Goal: Task Accomplishment & Management: Manage account settings

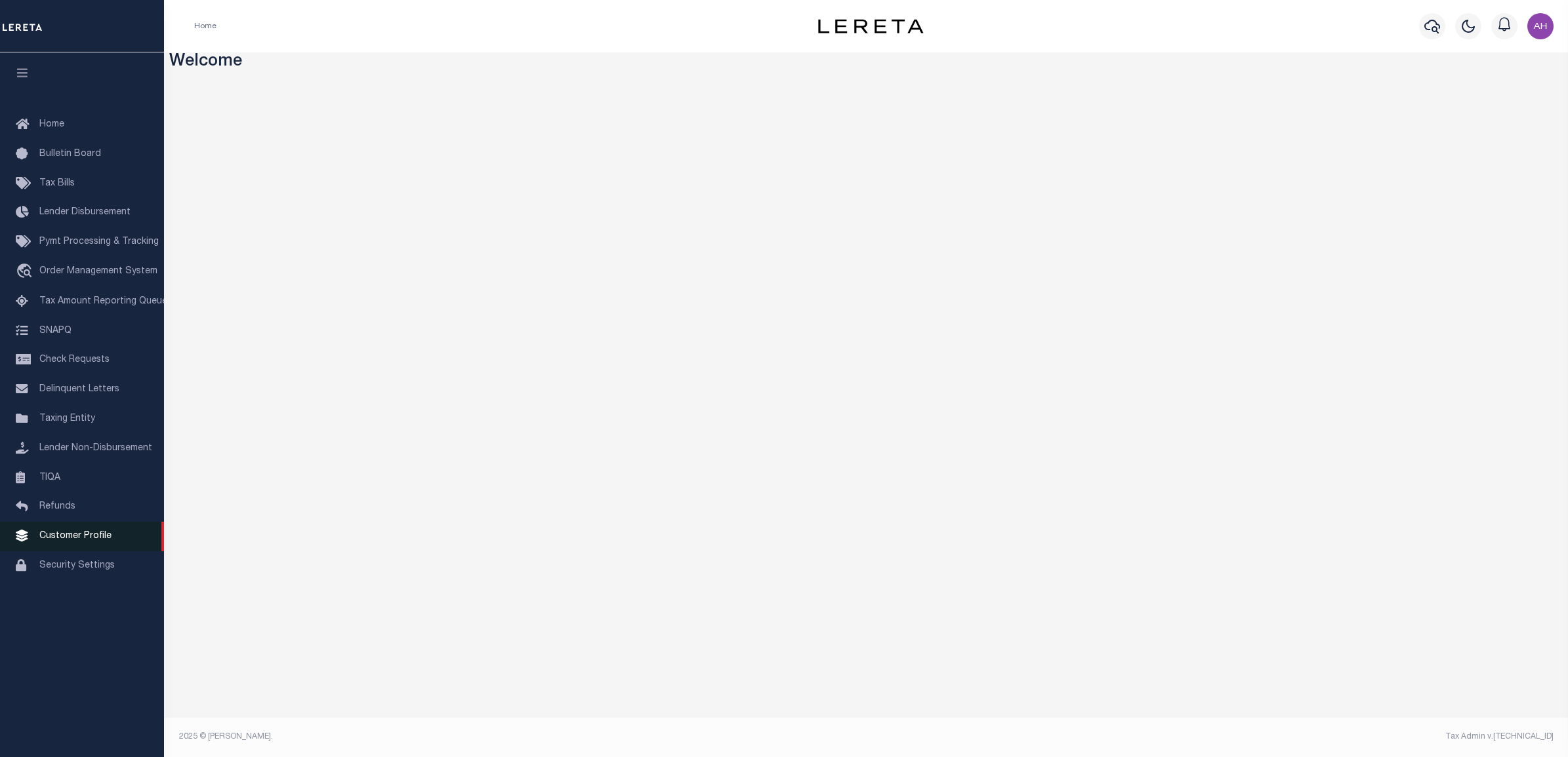
click at [69, 541] on span "Customer Profile" at bounding box center [75, 536] width 72 height 9
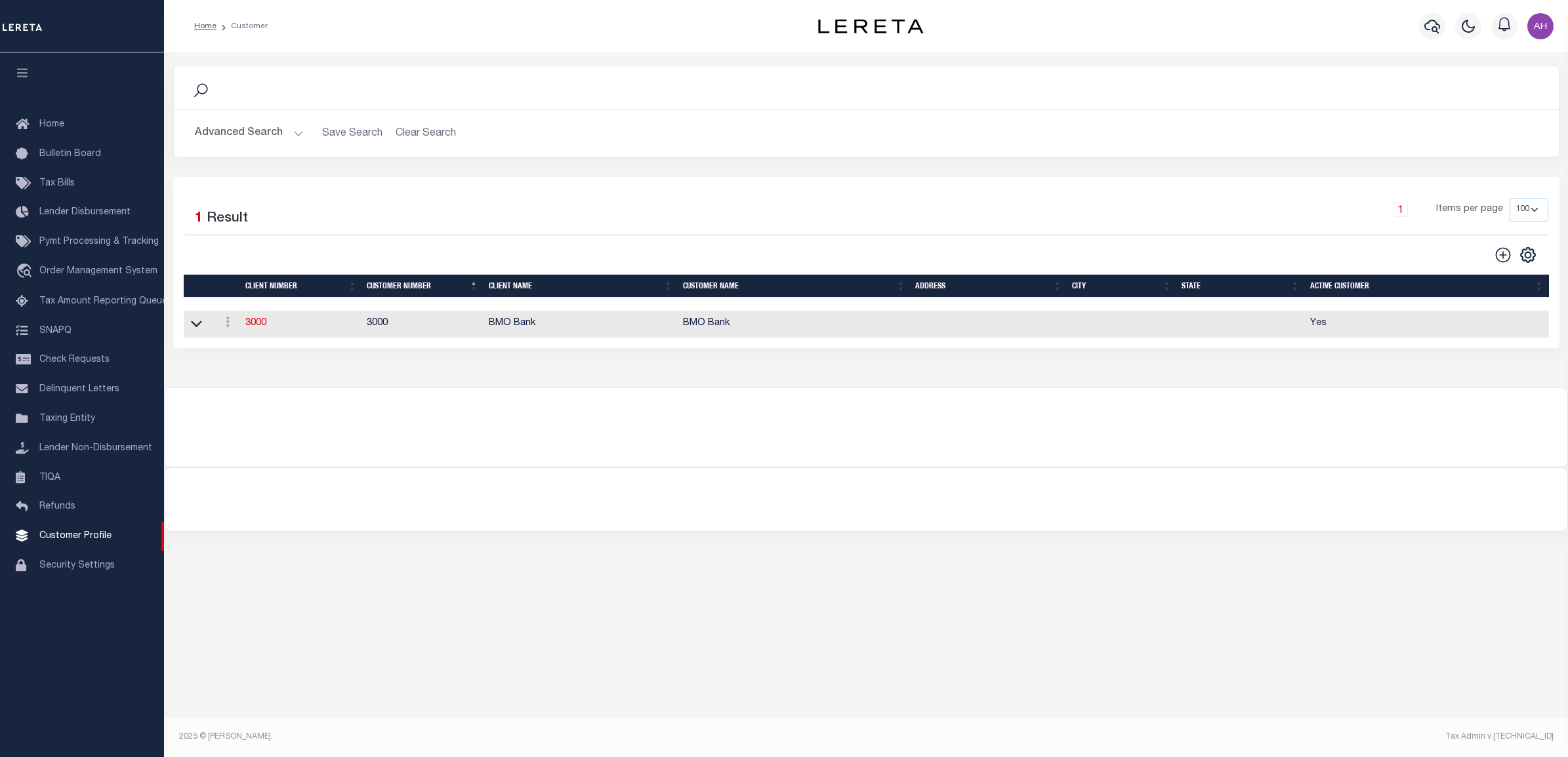
click at [189, 326] on link at bounding box center [196, 323] width 15 height 9
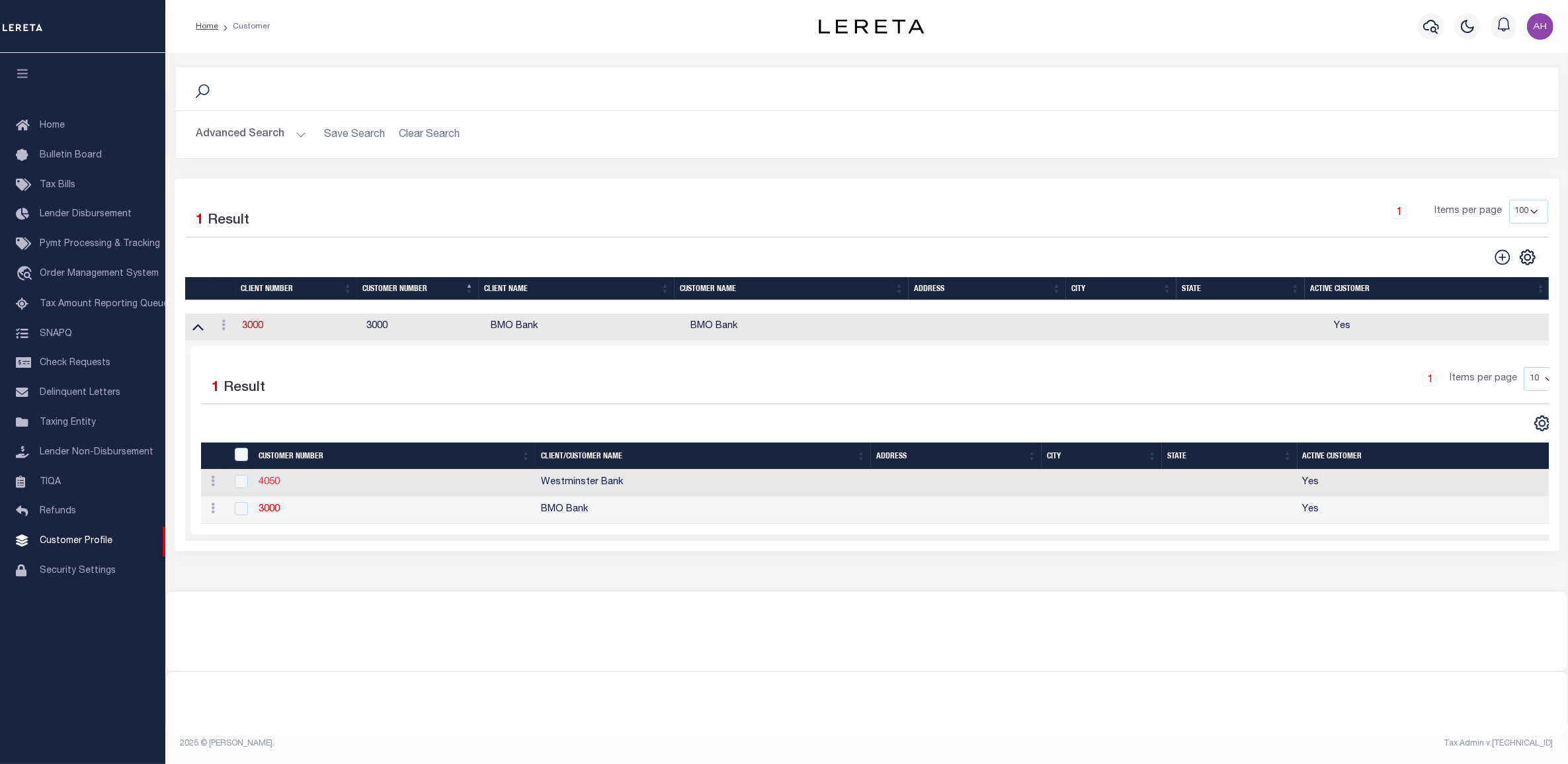
click at [273, 484] on link "4050" at bounding box center [269, 483] width 21 height 9
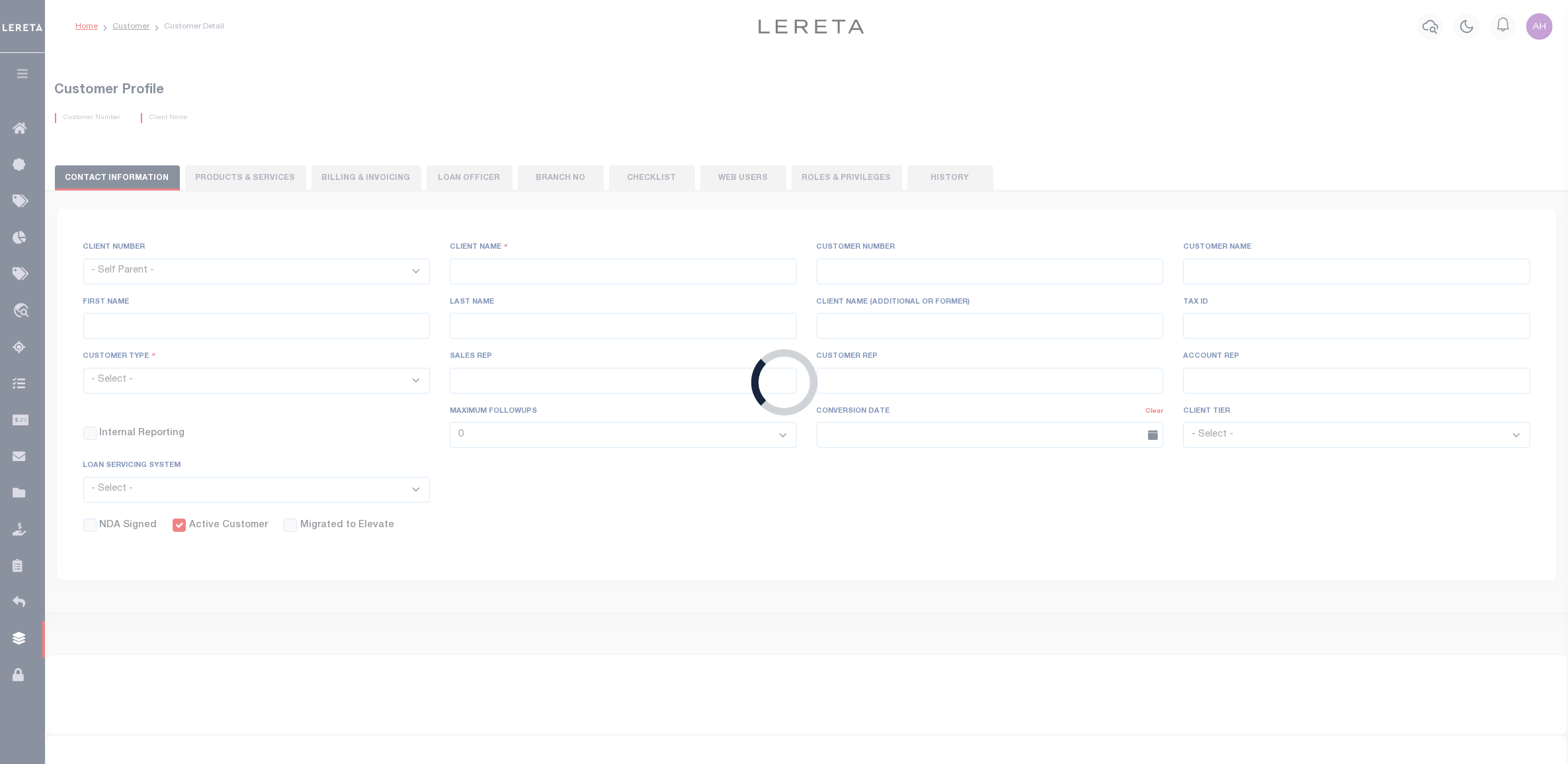
select select "2285"
type input "BMO Bank"
type input "4050"
type input "Westminster Bank"
select select "Residential"
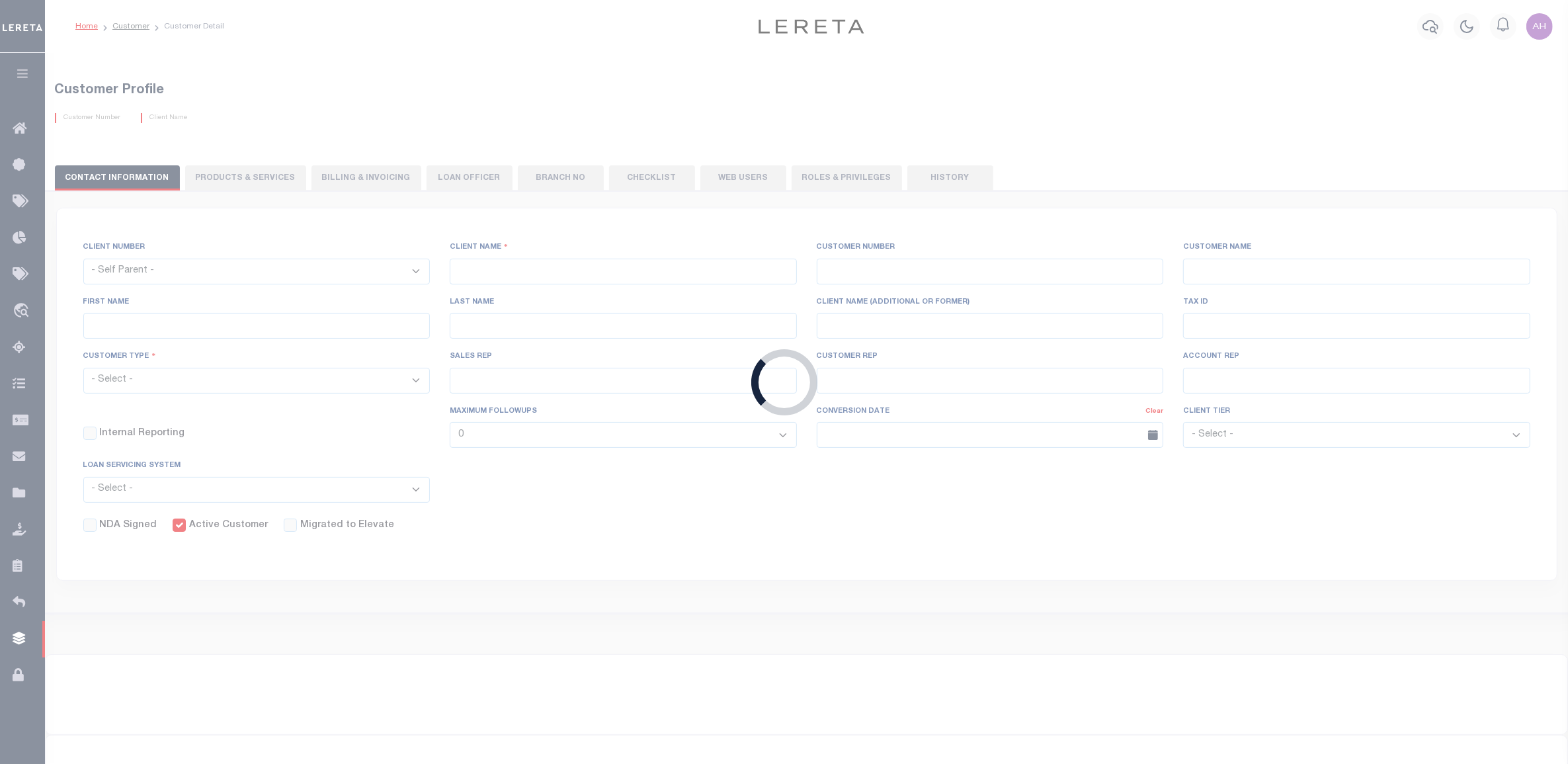
checkbox input "true"
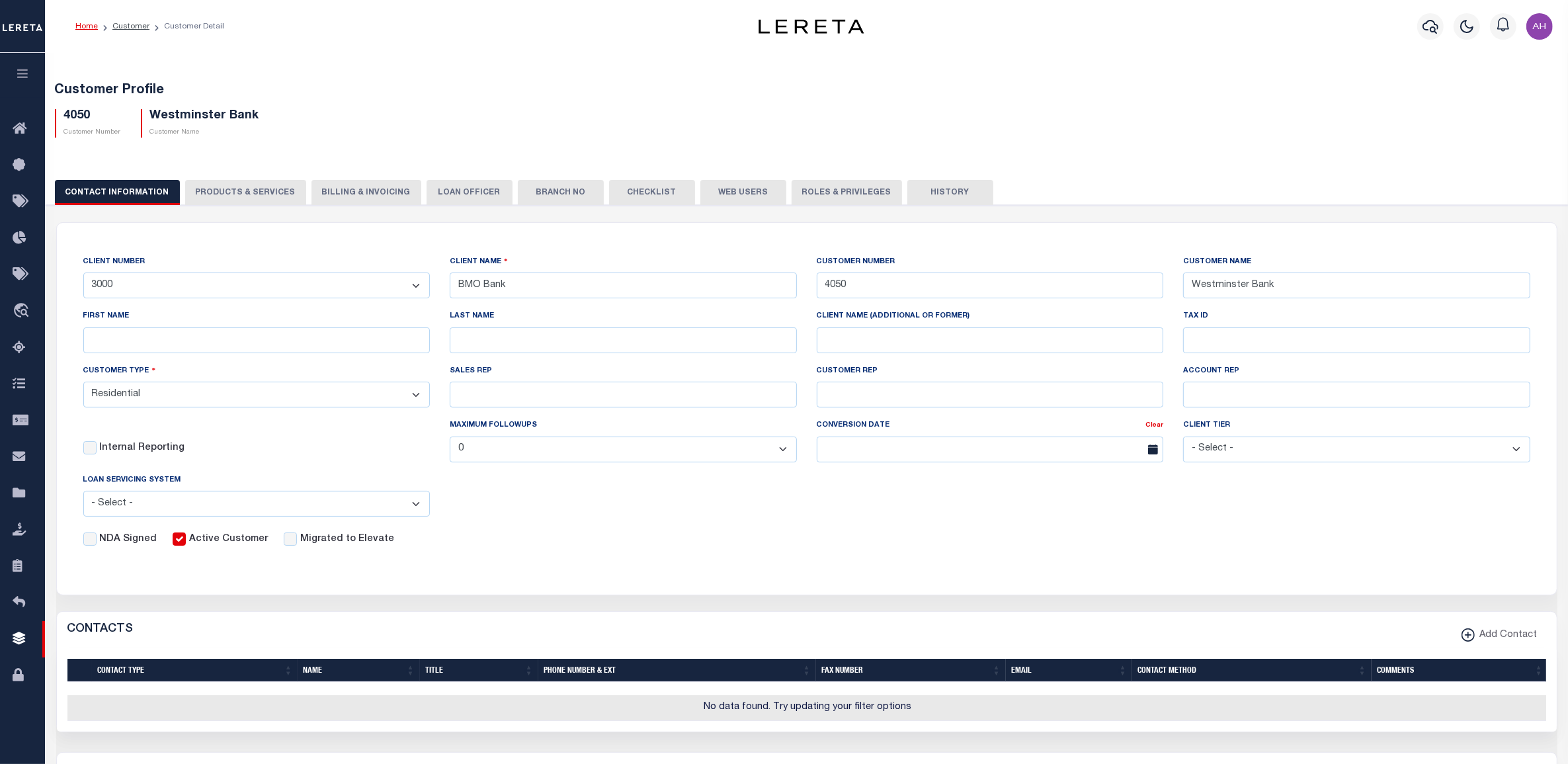
click at [537, 180] on button "Branch No" at bounding box center [561, 193] width 86 height 25
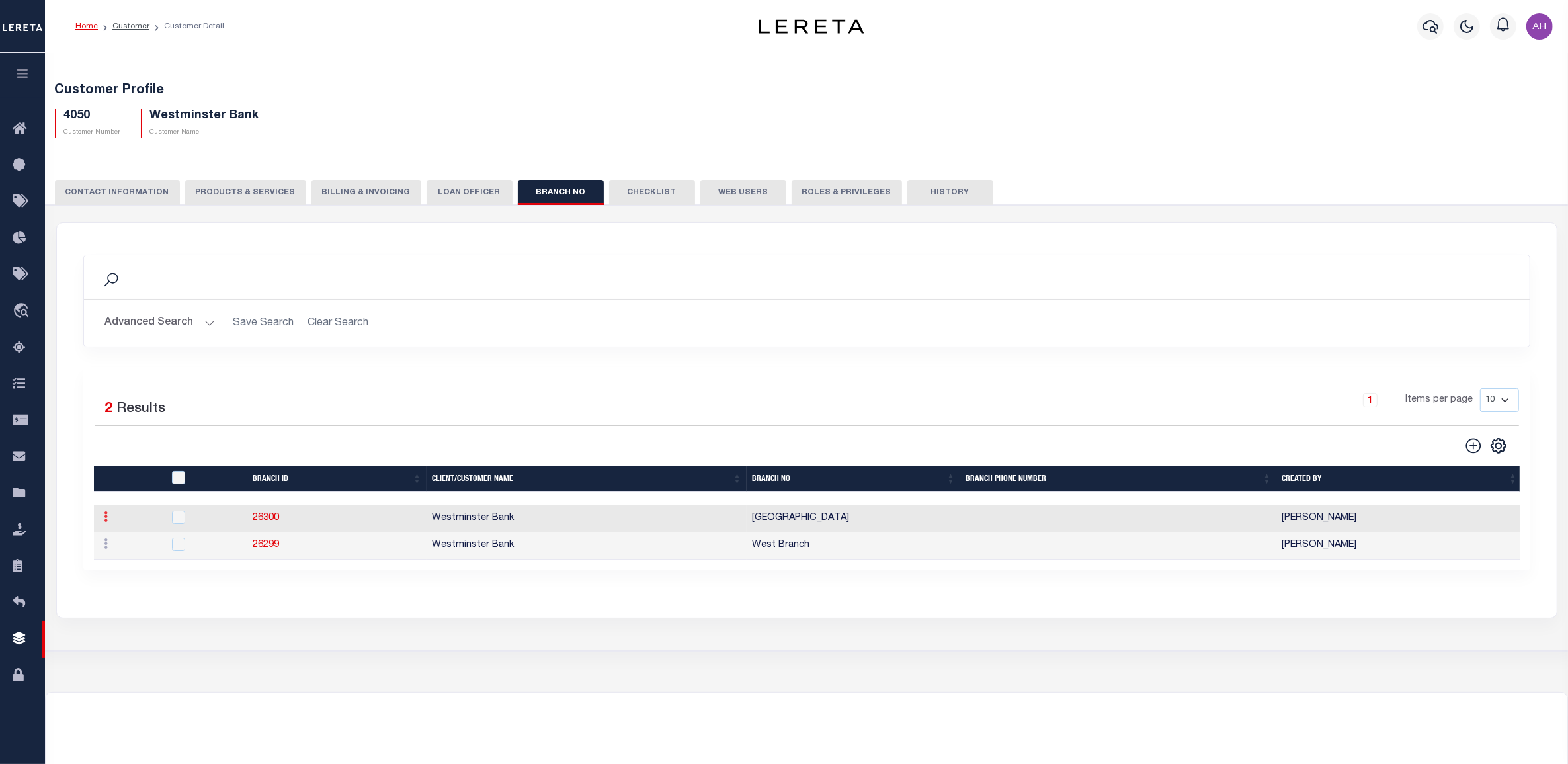
click at [104, 521] on icon at bounding box center [106, 517] width 4 height 10
click at [245, 619] on div "Search Advanced Search Save Search Clear Search Equals Equals Contains" at bounding box center [807, 421] width 1501 height 396
click at [269, 517] on link "26300" at bounding box center [266, 518] width 27 height 9
checkbox input "true"
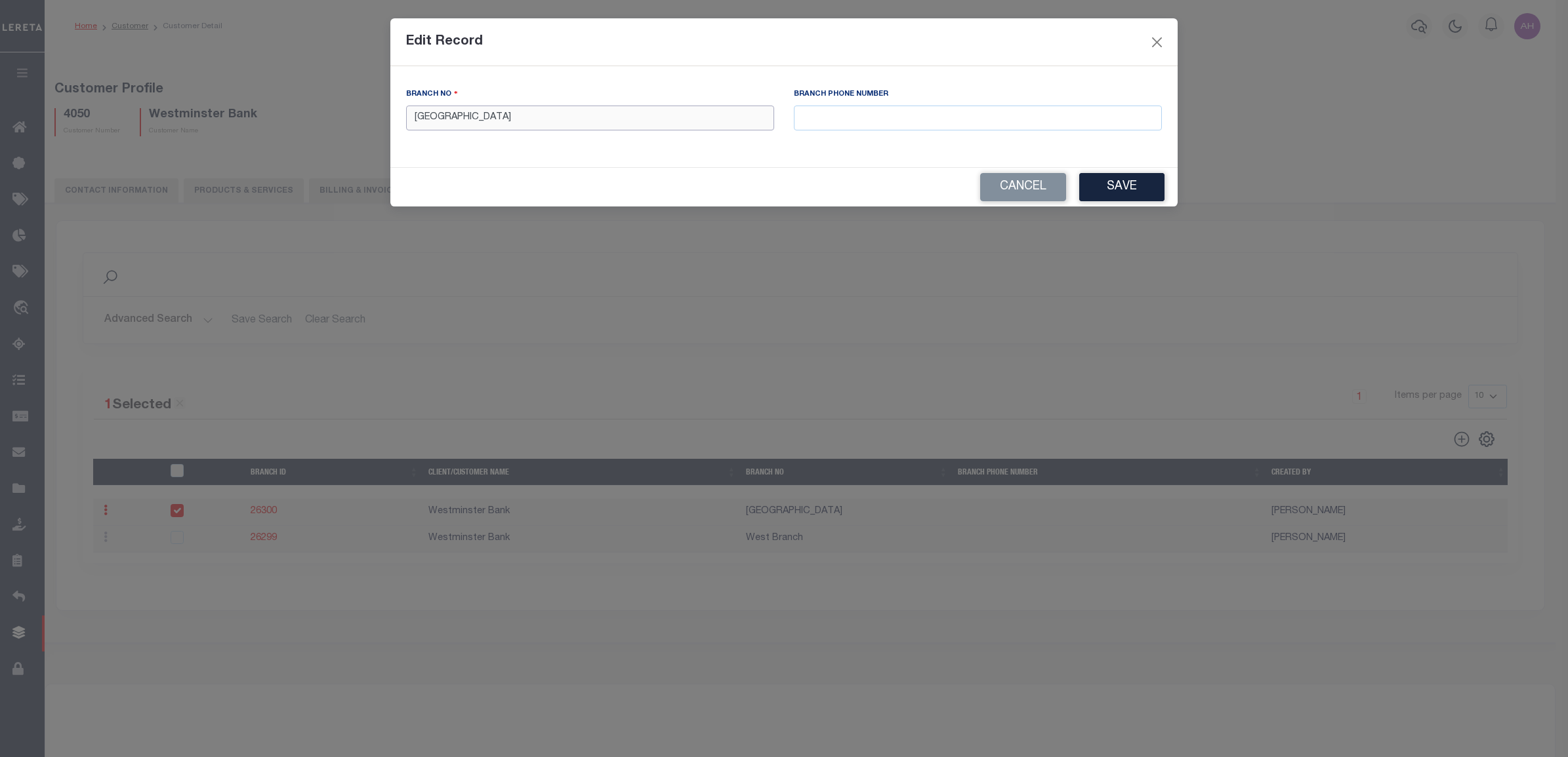
click at [466, 122] on input "[GEOGRAPHIC_DATA]" at bounding box center [590, 118] width 368 height 26
type input "North Branch"
click at [1120, 182] on button "Save" at bounding box center [1122, 187] width 86 height 28
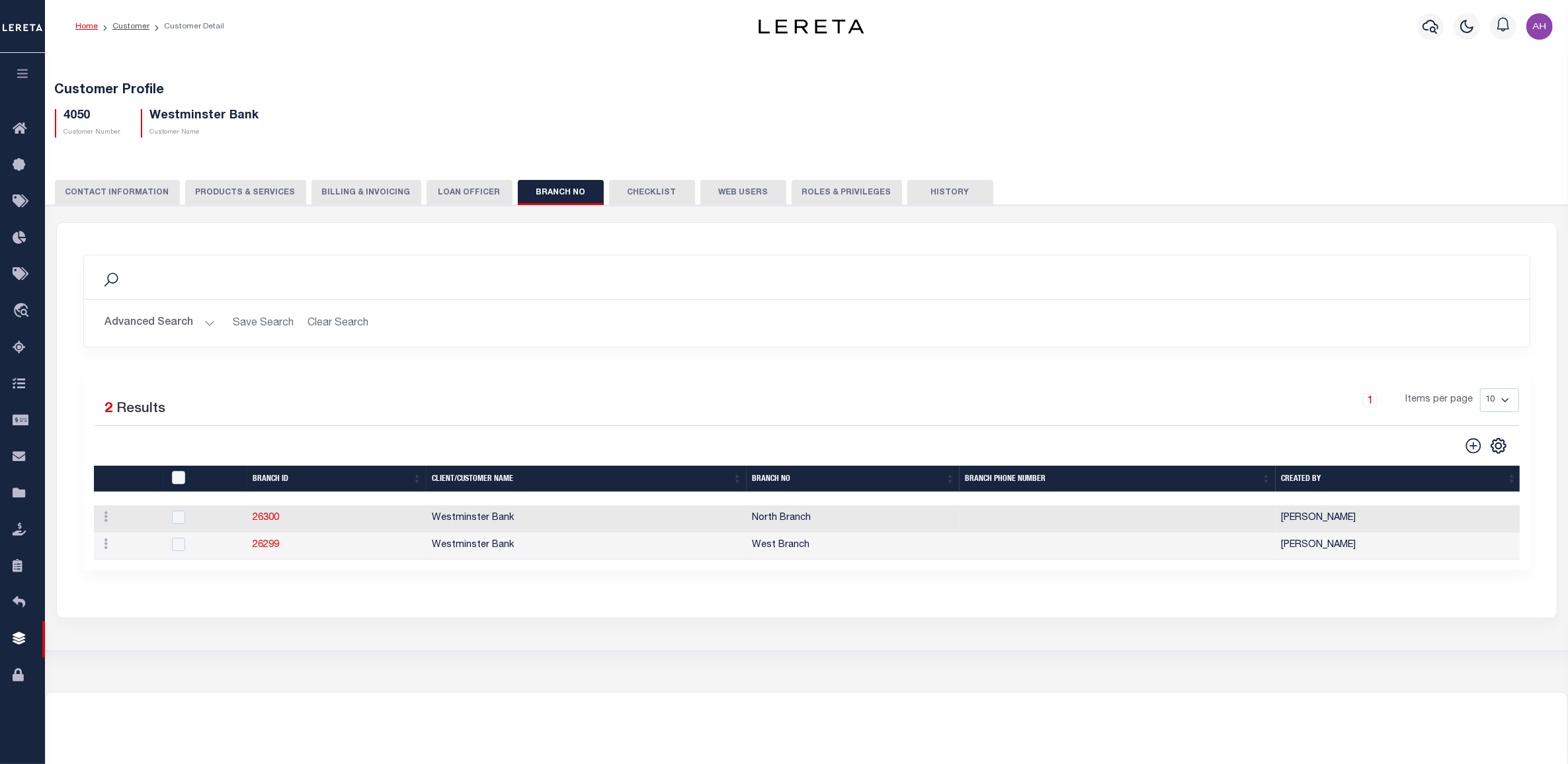
click at [470, 197] on button "LOAN OFFICER" at bounding box center [470, 193] width 86 height 25
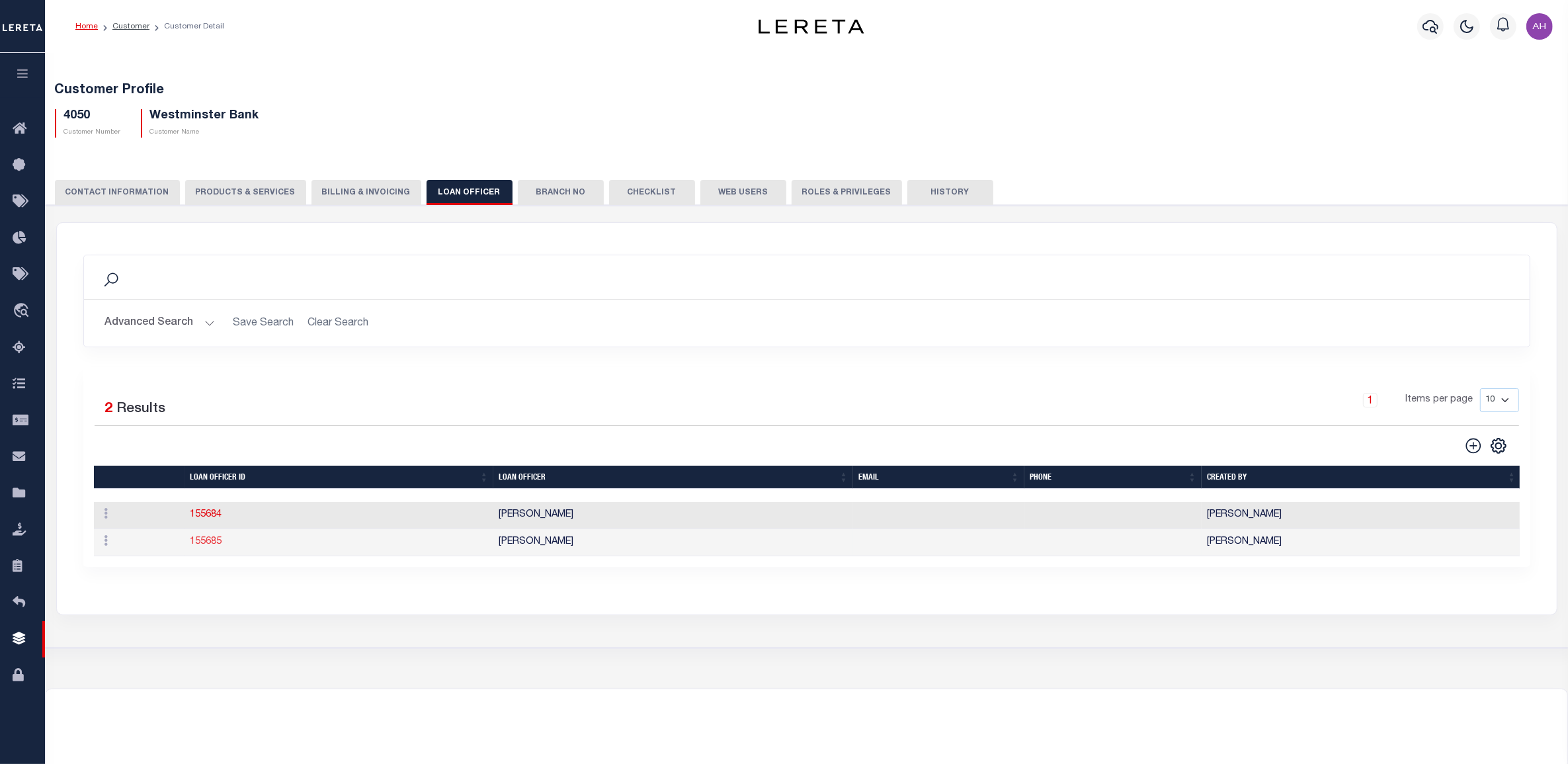
click at [209, 543] on link "155685" at bounding box center [205, 542] width 32 height 9
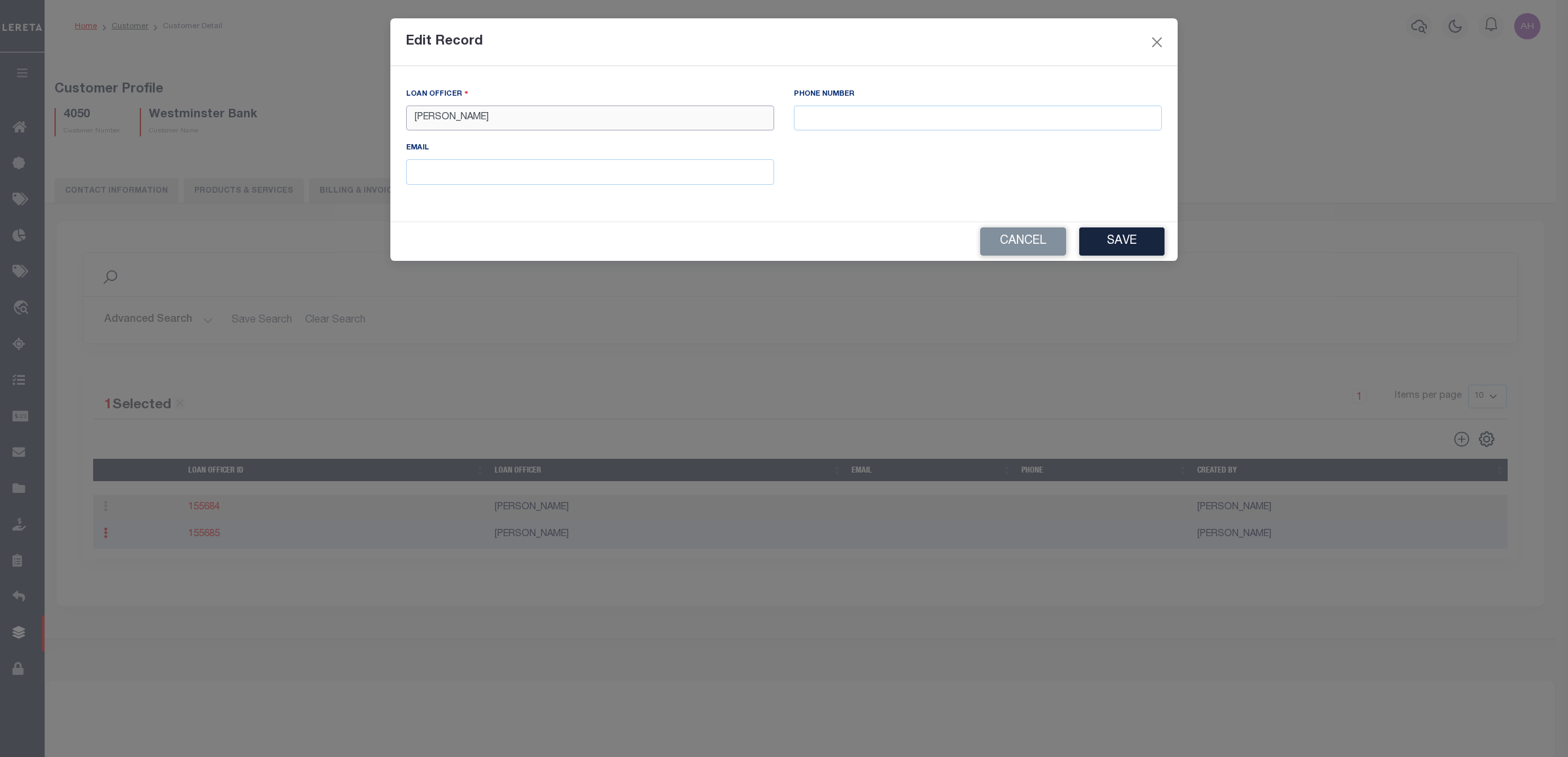
drag, startPoint x: 540, startPoint y: 117, endPoint x: 312, endPoint y: 111, distance: 228.1
click at [312, 111] on form "Edit Record LOAN OFFICER Vignesh Sudhaker PHONE NUMBER EMAIL Cancel Save" at bounding box center [784, 139] width 1568 height 243
click at [1120, 241] on button "Save" at bounding box center [1122, 241] width 86 height 28
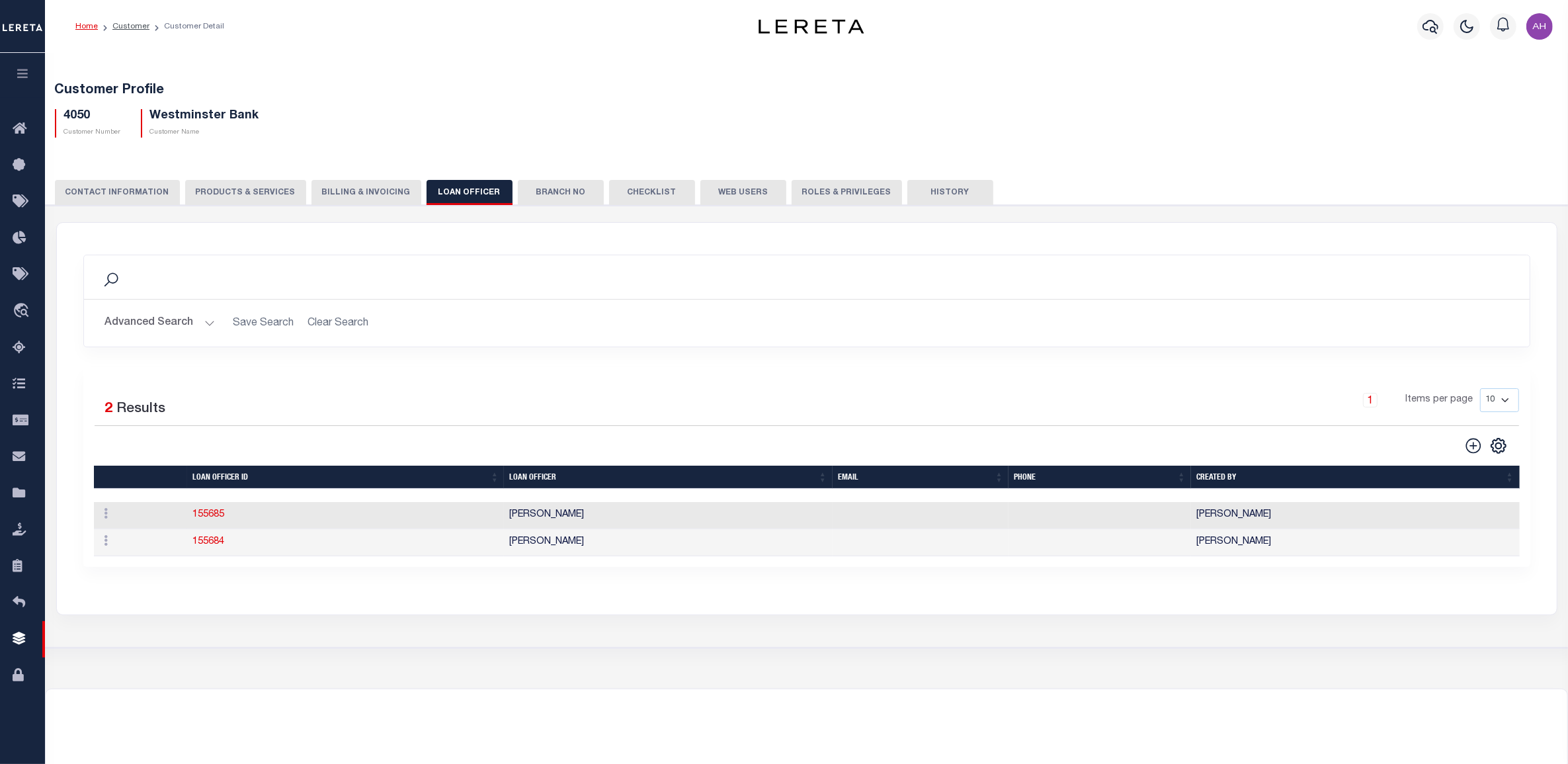
click at [196, 516] on link "155685" at bounding box center [208, 515] width 32 height 9
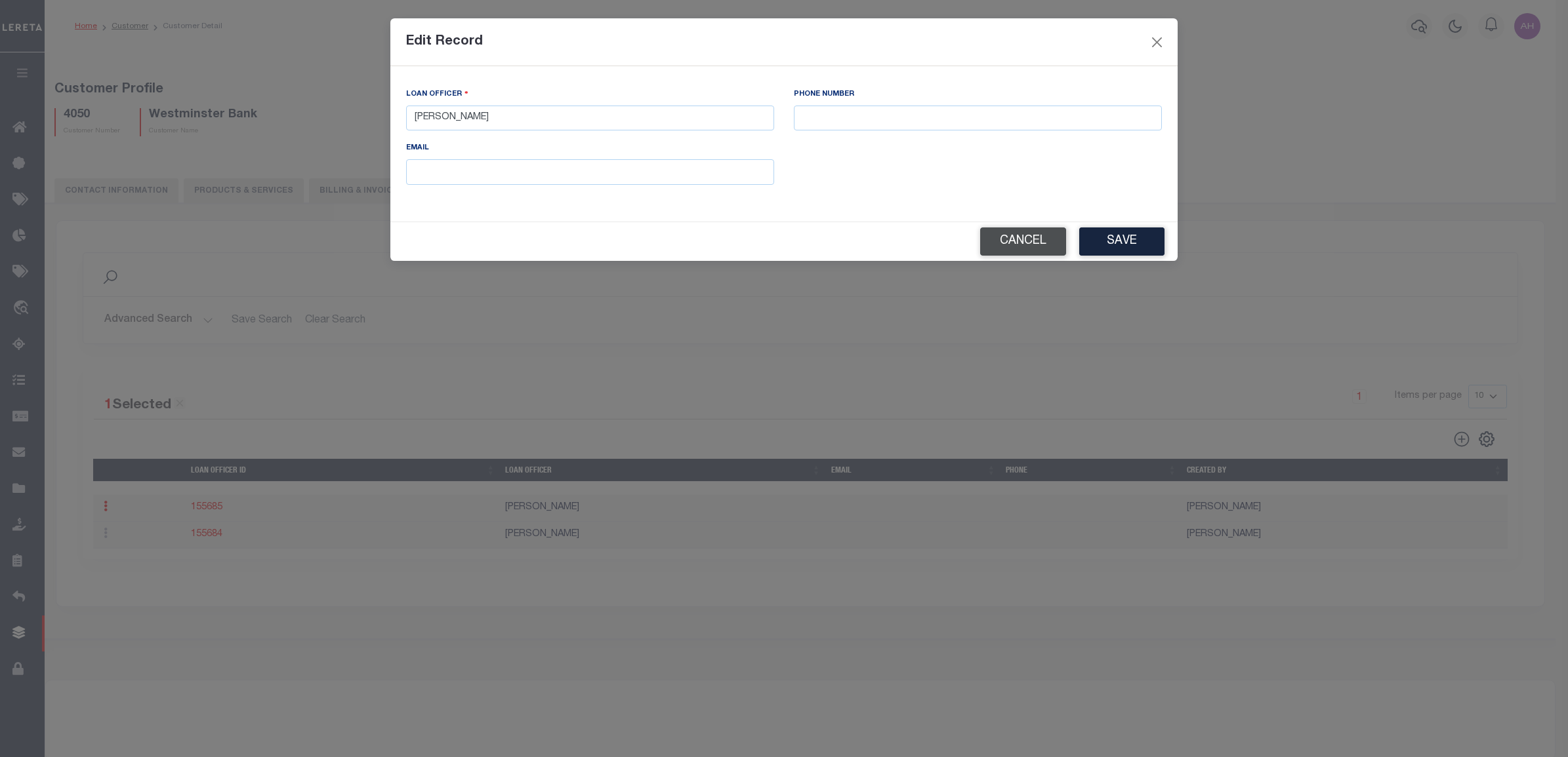
click at [1000, 236] on button "Cancel" at bounding box center [1023, 241] width 86 height 28
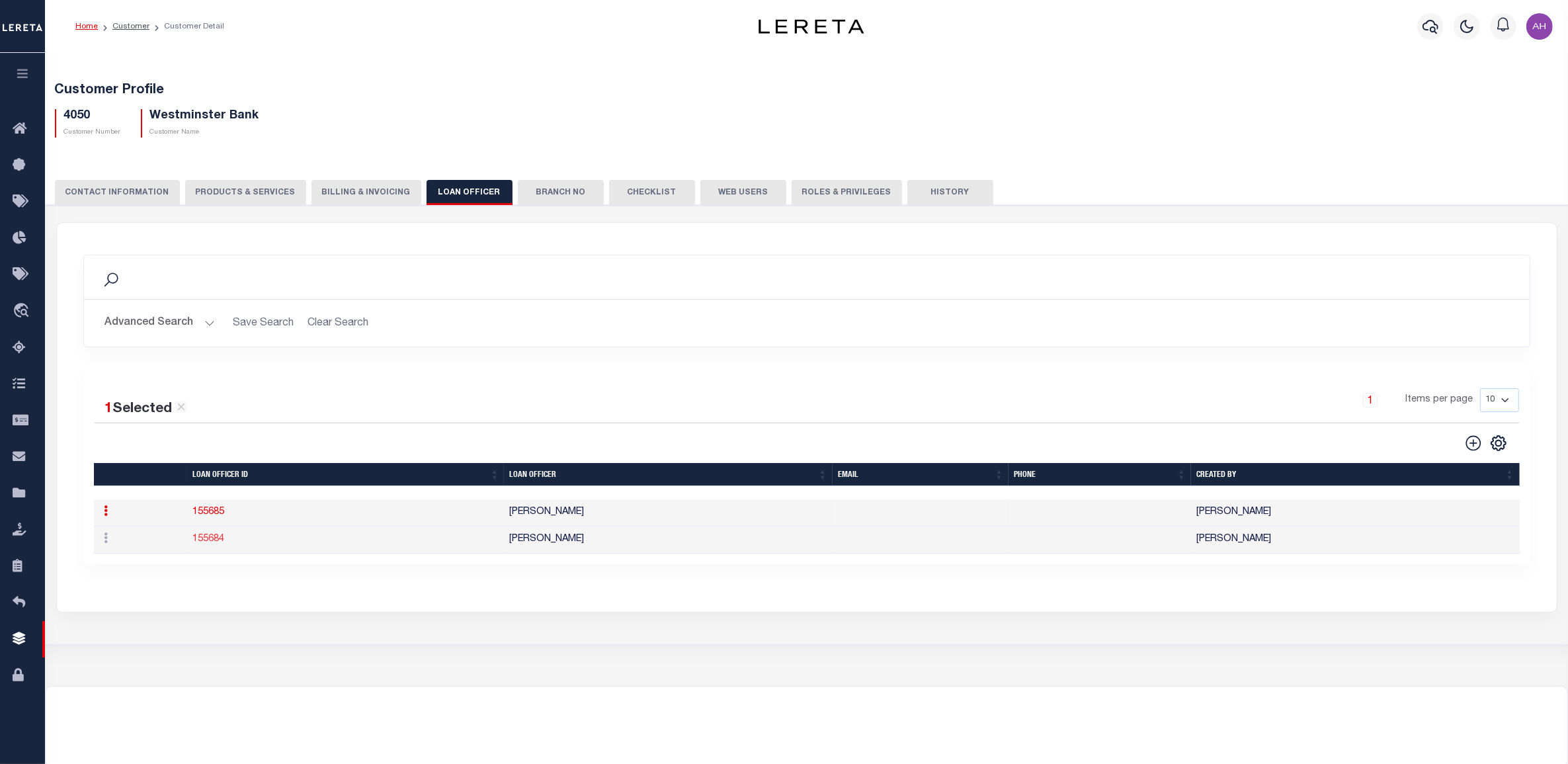
click at [215, 541] on link "155684" at bounding box center [208, 539] width 32 height 9
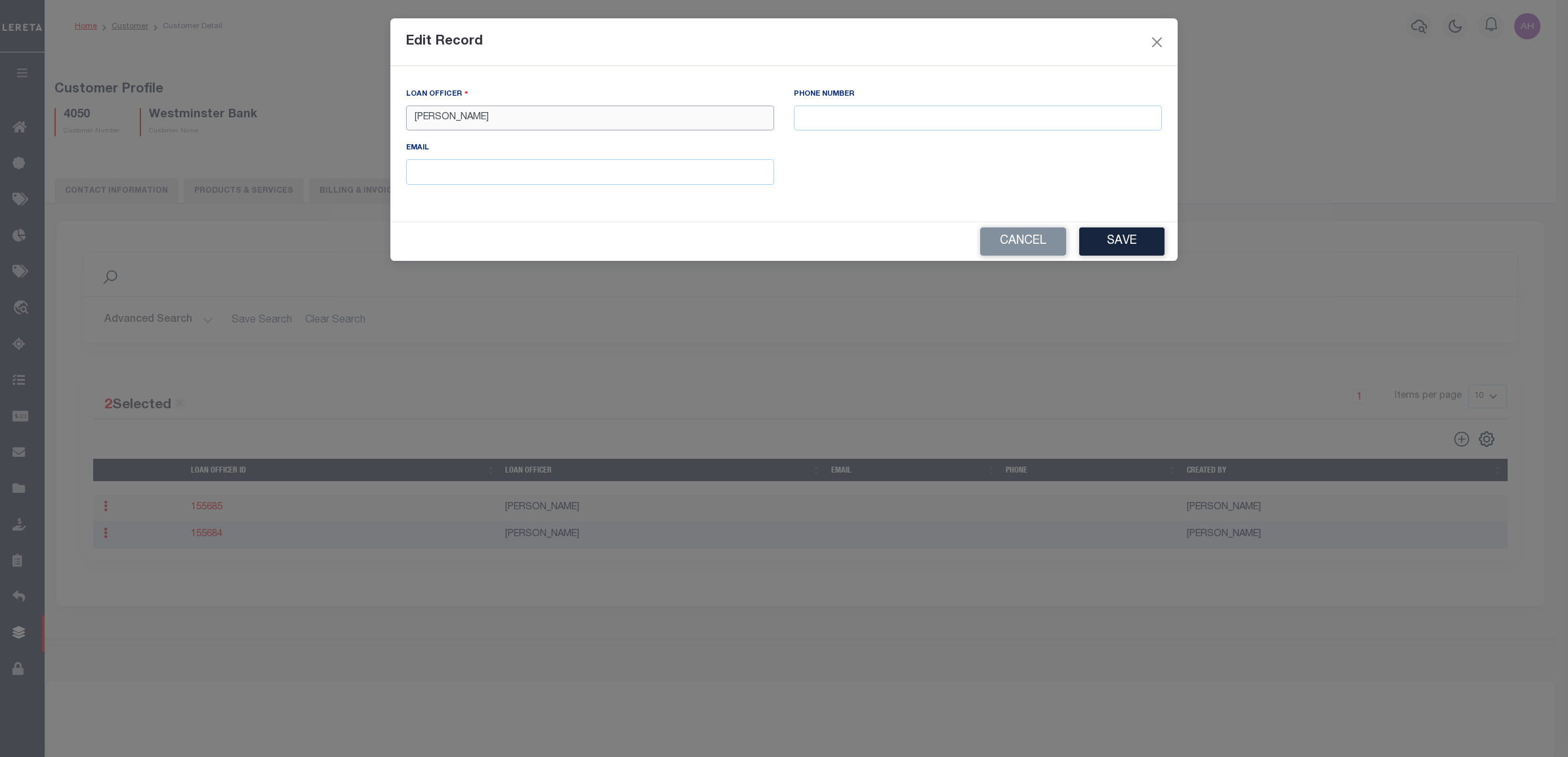
drag, startPoint x: 522, startPoint y: 120, endPoint x: 348, endPoint y: 109, distance: 174.3
click at [348, 109] on form "Edit Record LOAN OFFICER Jose Cabrera PHONE NUMBER EMAIL Cancel Save" at bounding box center [784, 139] width 1568 height 243
click at [1118, 241] on button "Save" at bounding box center [1122, 241] width 86 height 28
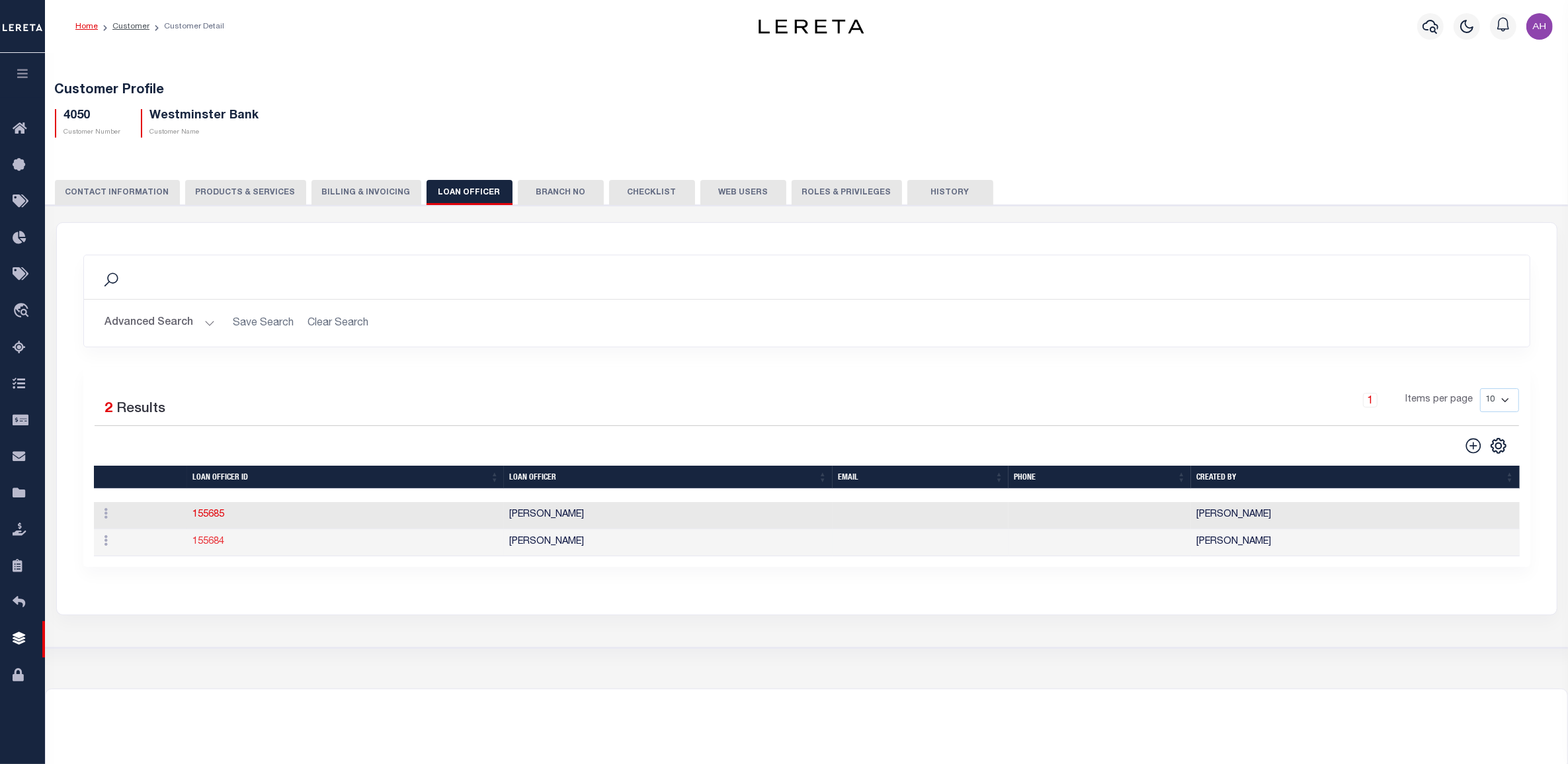
click at [202, 544] on link "155684" at bounding box center [208, 542] width 32 height 9
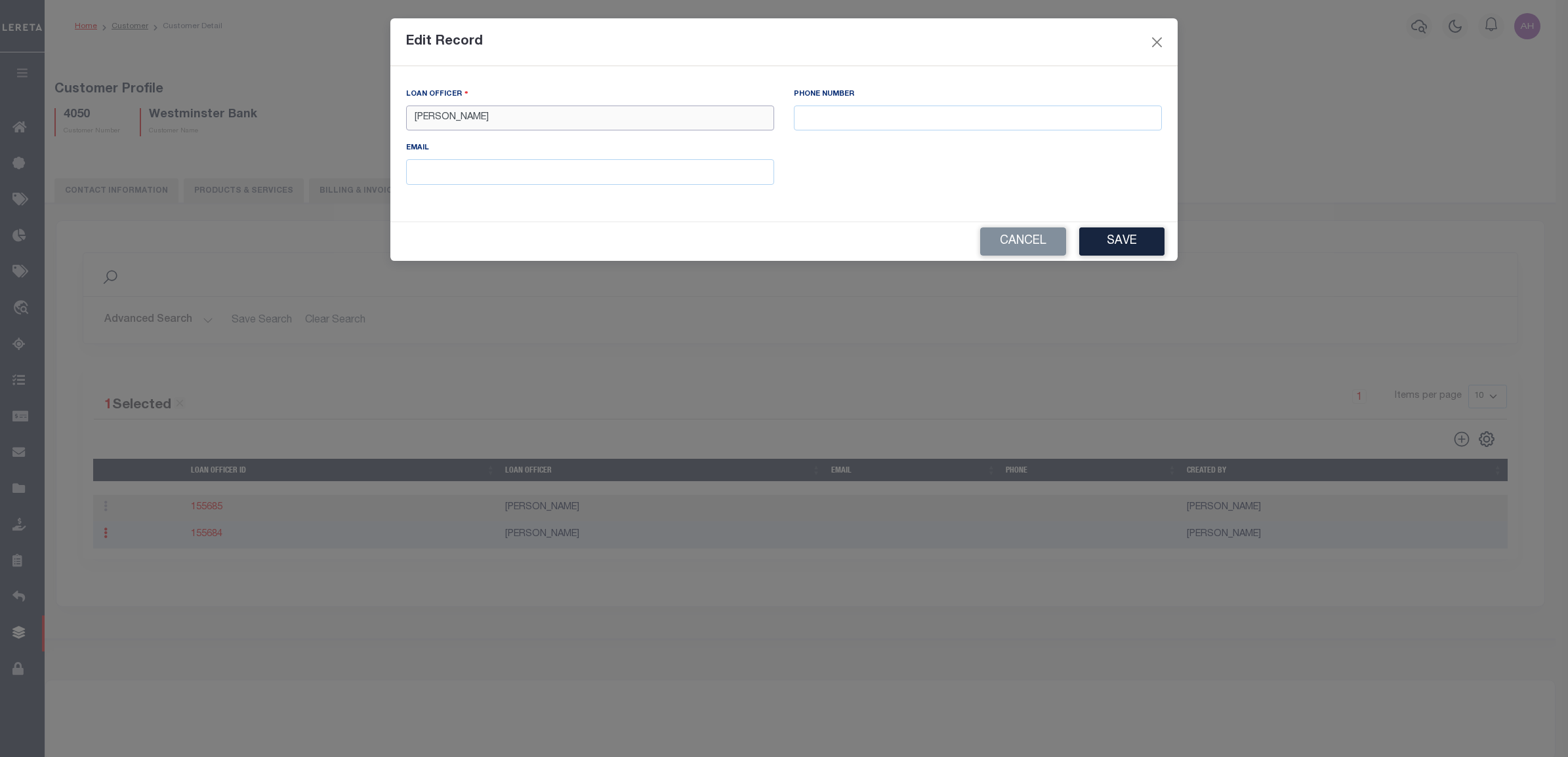
click at [487, 118] on input "[PERSON_NAME]" at bounding box center [590, 118] width 368 height 26
type input "[PERSON_NAME]"
click at [1127, 241] on button "Save" at bounding box center [1122, 241] width 86 height 28
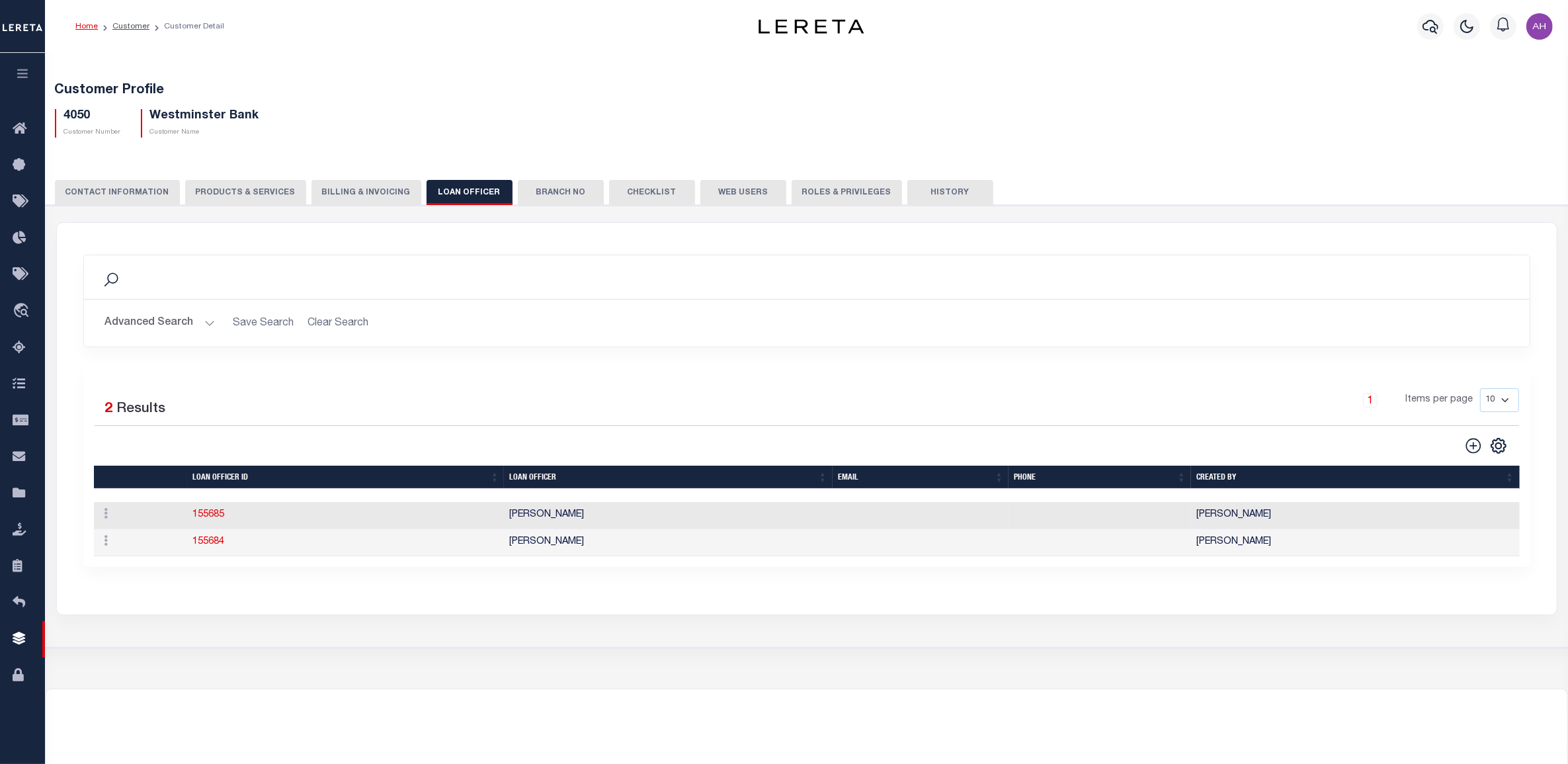
drag, startPoint x: 311, startPoint y: 64, endPoint x: 307, endPoint y: 7, distance: 57.1
click at [311, 63] on div "Customer Profile 4050 Customer Number Westminster Bank Customer Name" at bounding box center [807, 350] width 1537 height 599
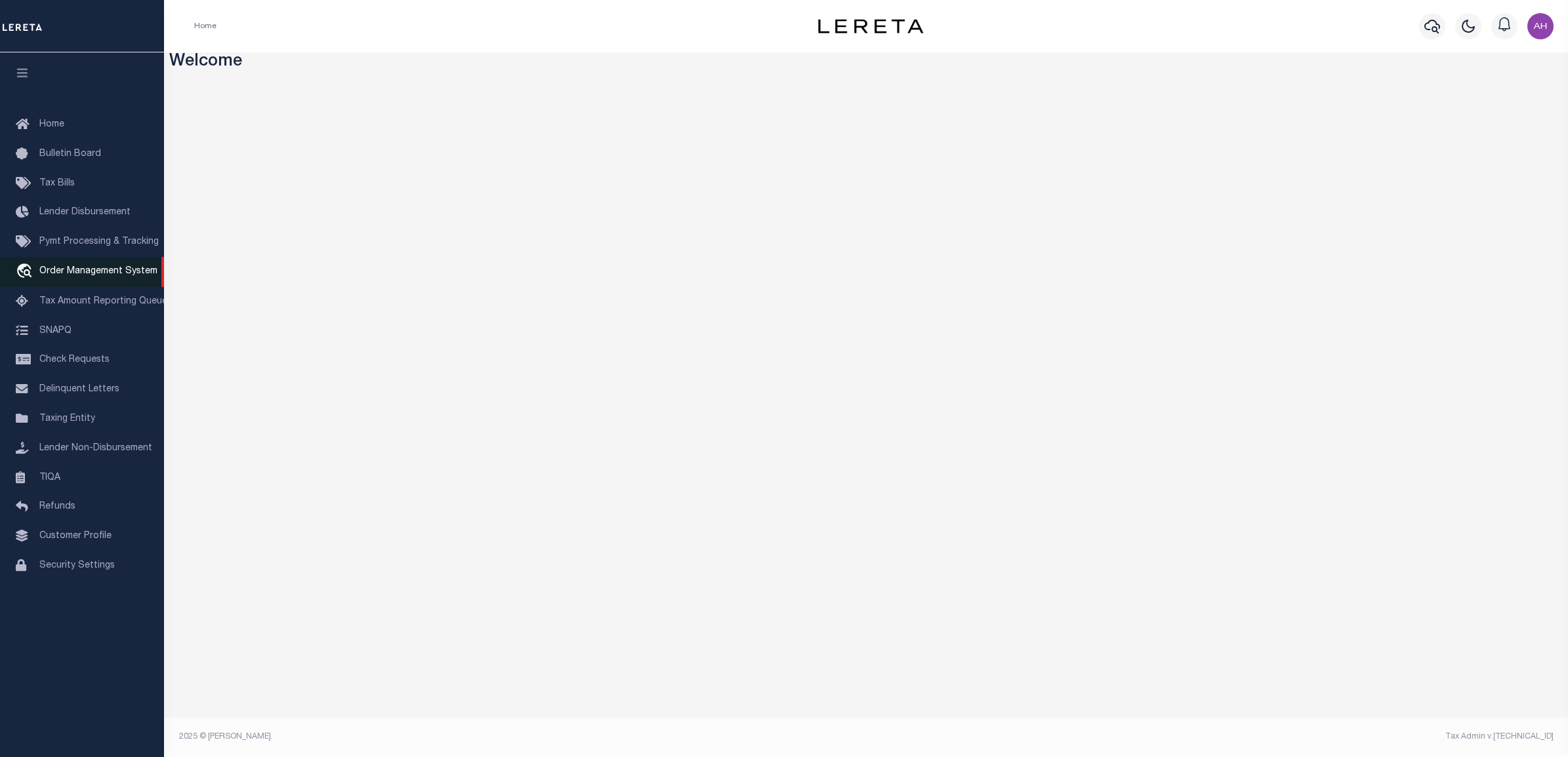
click at [79, 282] on link "travel_explore Order Management System" at bounding box center [82, 272] width 164 height 30
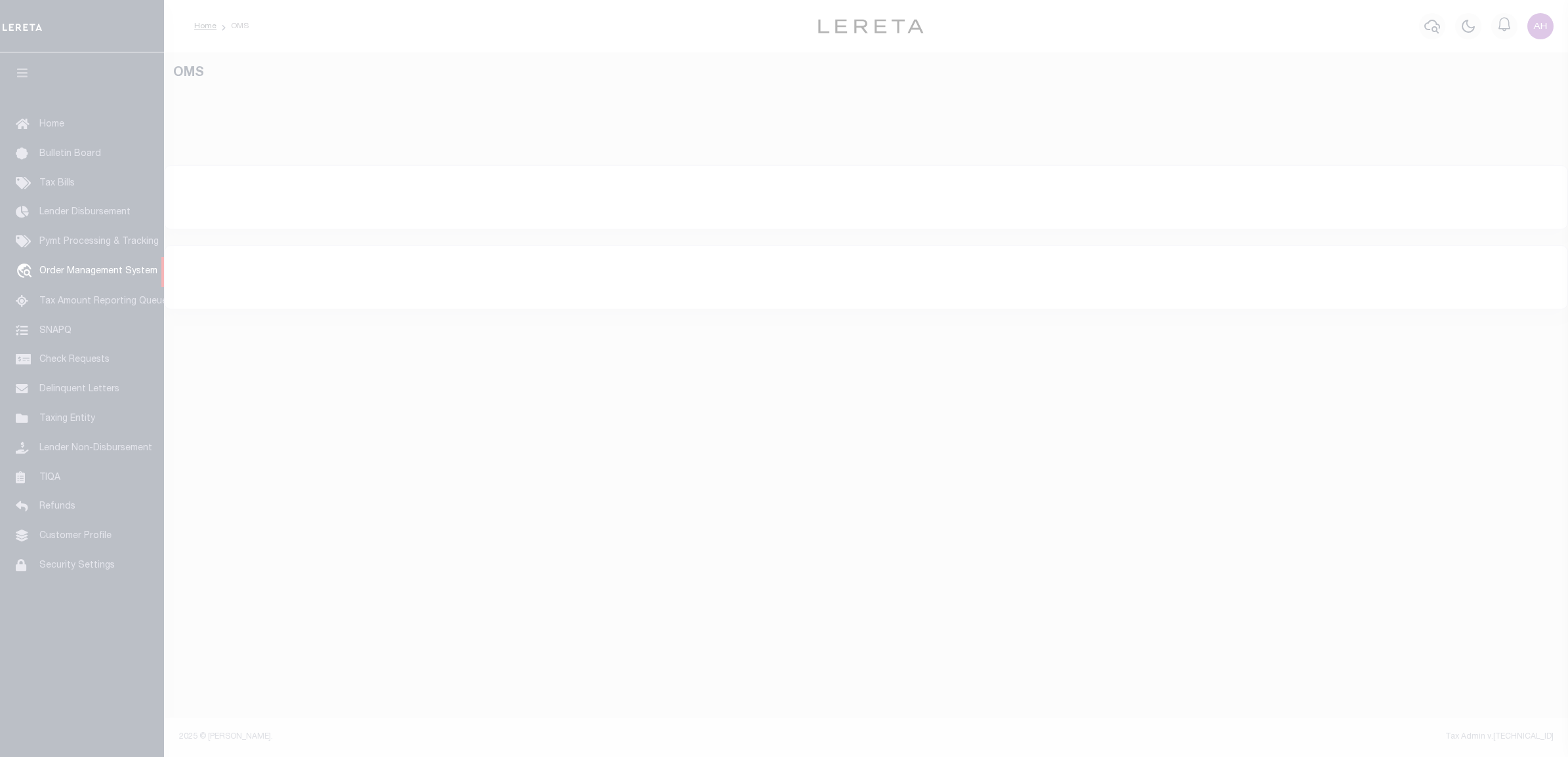
select select "200"
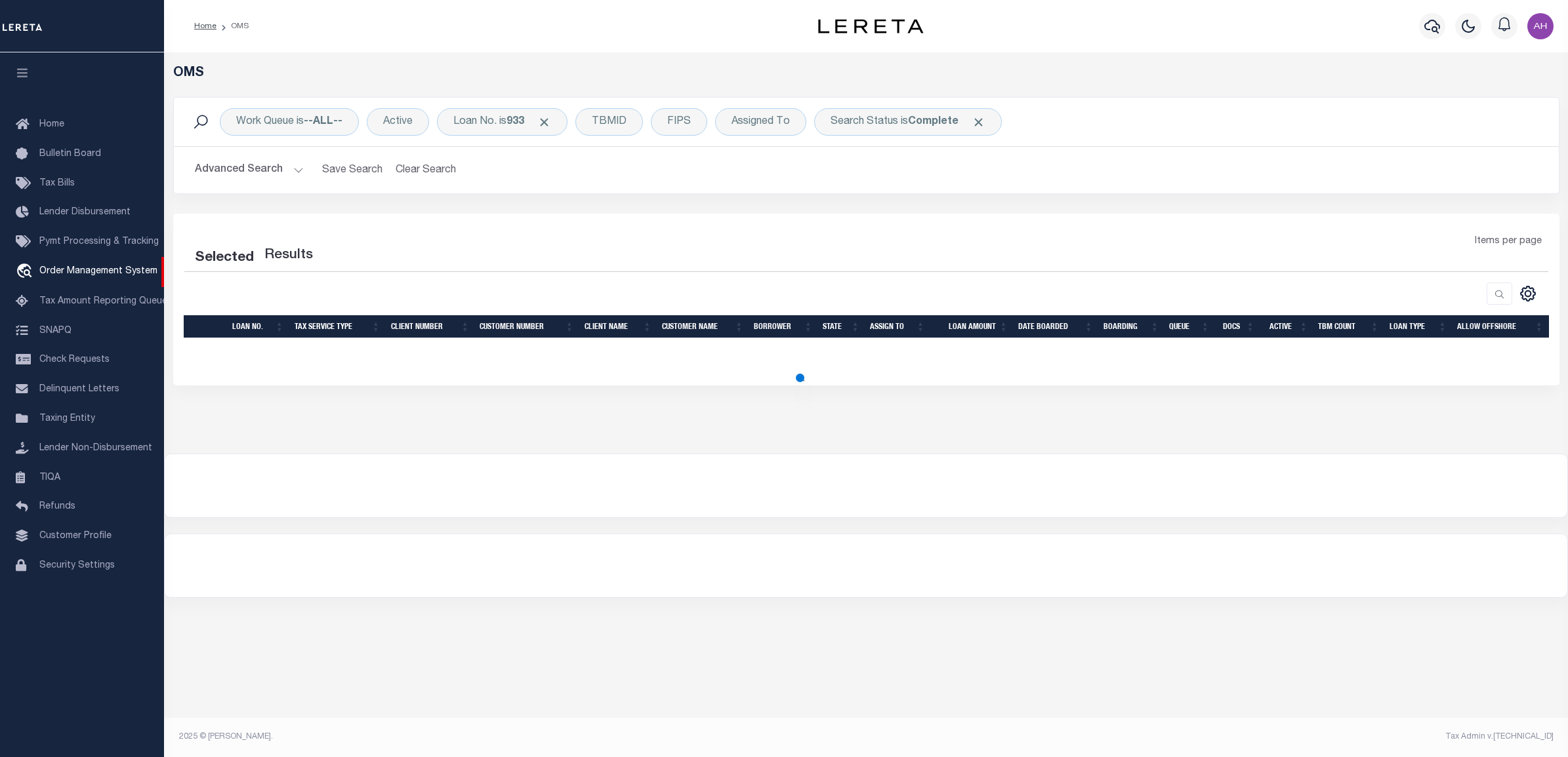
select select "200"
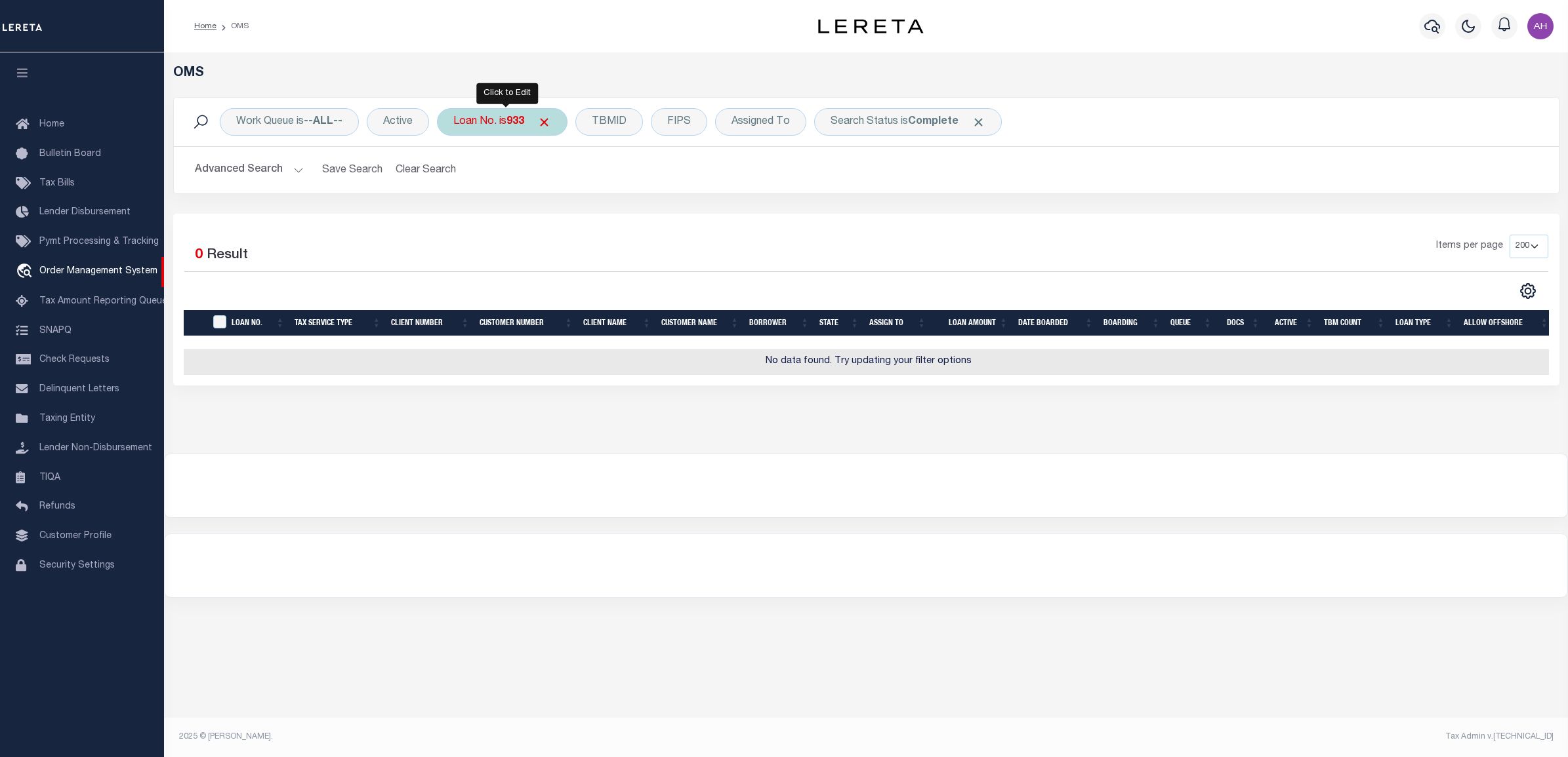
click at [494, 126] on div "Loan No. is 933" at bounding box center [502, 122] width 131 height 27
click at [510, 150] on select "Is Contains" at bounding box center [550, 151] width 193 height 25
select select "c"
click at [456, 139] on select "Is Contains" at bounding box center [550, 151] width 193 height 25
click at [634, 210] on input "Apply" at bounding box center [627, 214] width 38 height 21
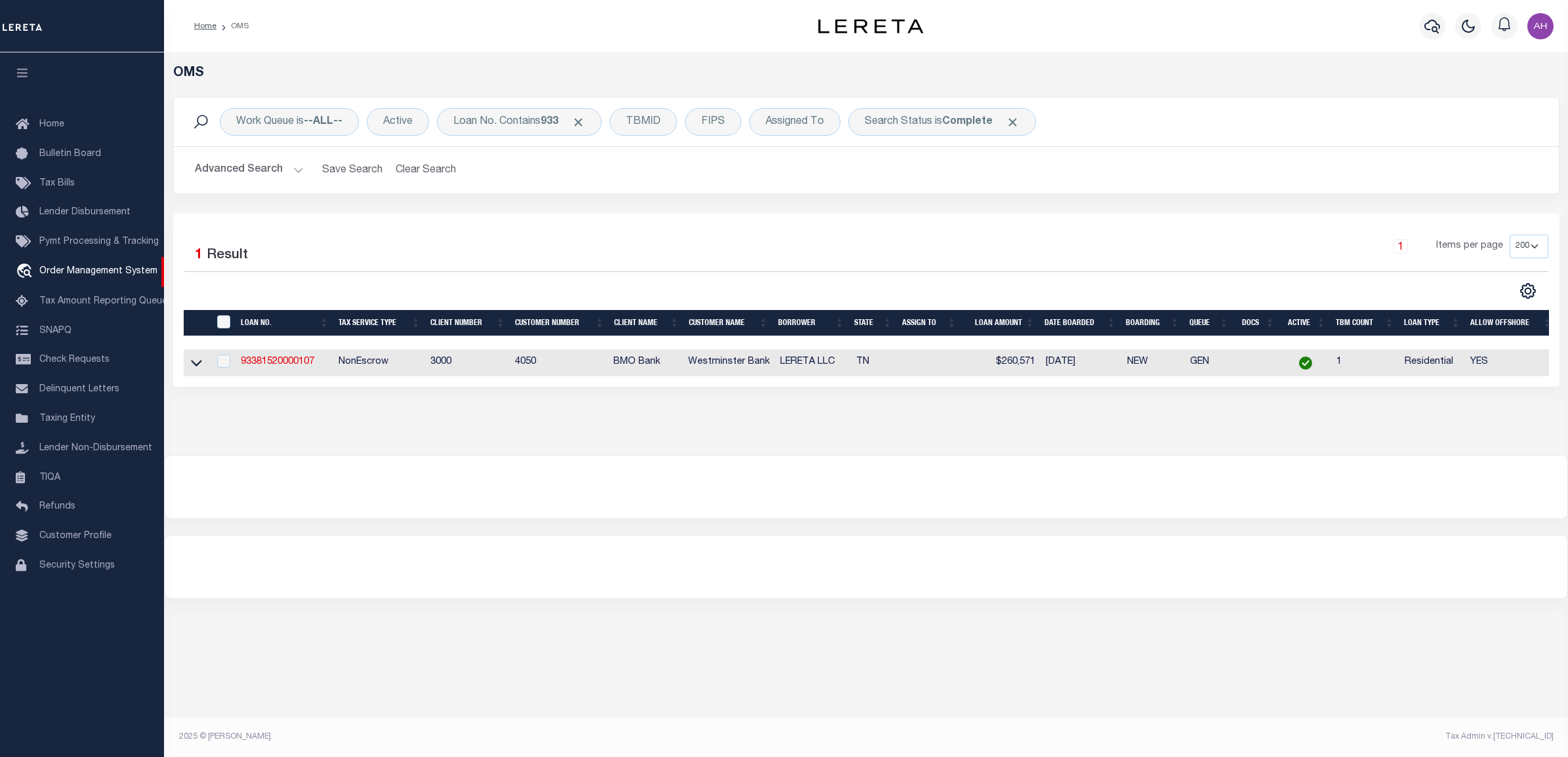
click at [290, 357] on td "93381520000107" at bounding box center [284, 363] width 97 height 27
checkbox input "true"
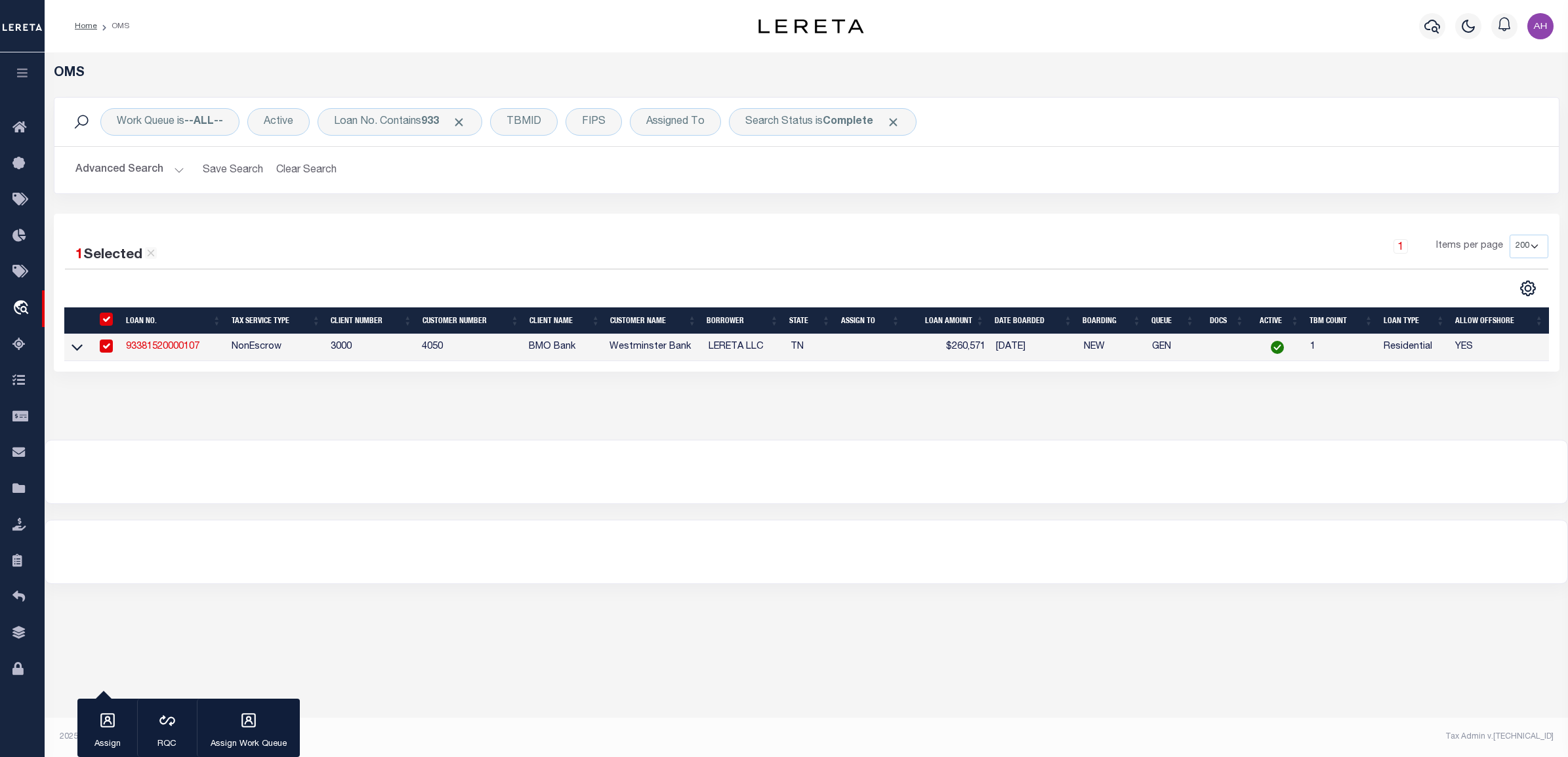
click at [185, 355] on td "93381520000107" at bounding box center [173, 348] width 106 height 27
checkbox input "false"
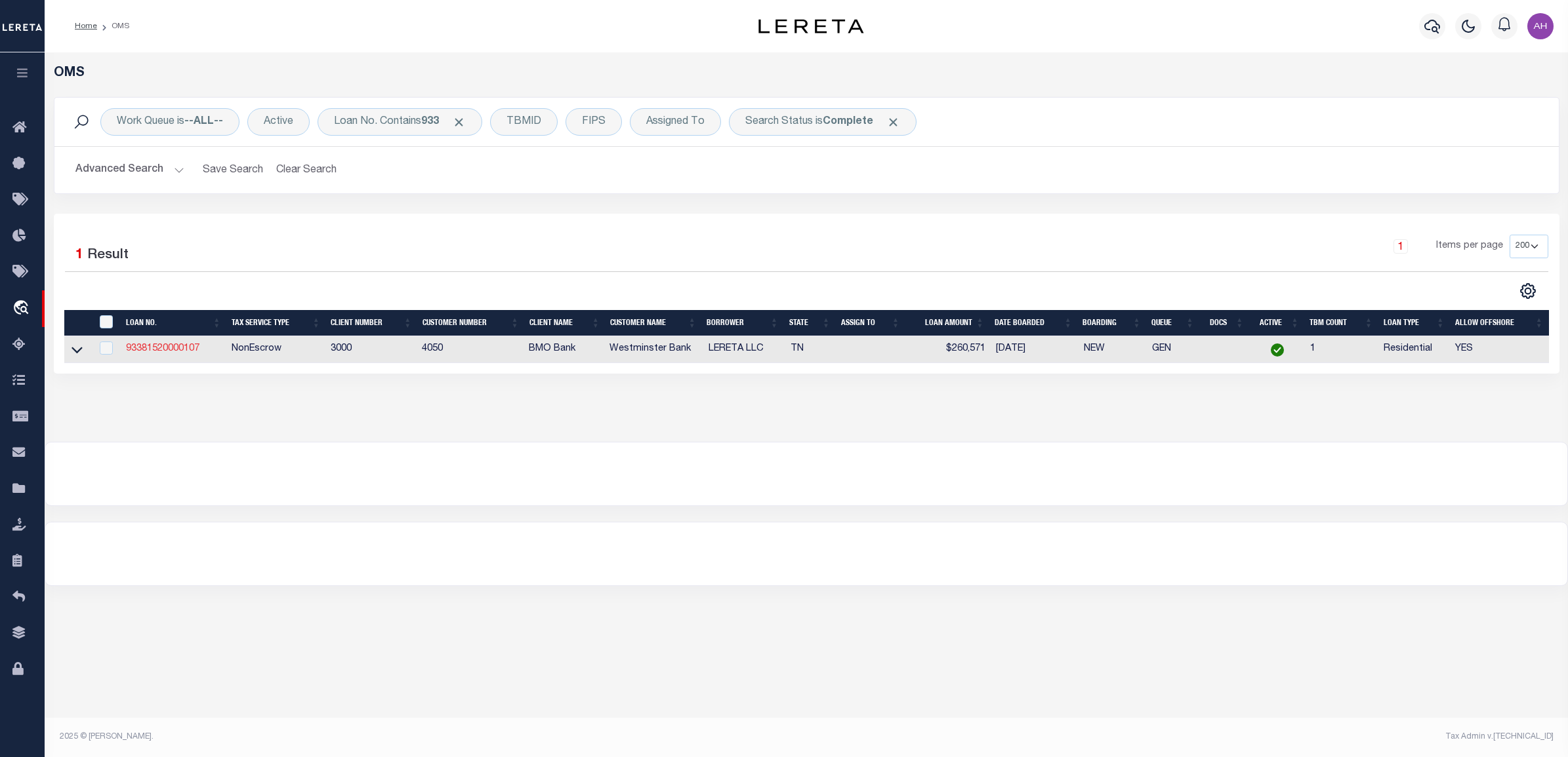
click at [185, 350] on link "93381520000107" at bounding box center [163, 349] width 74 height 9
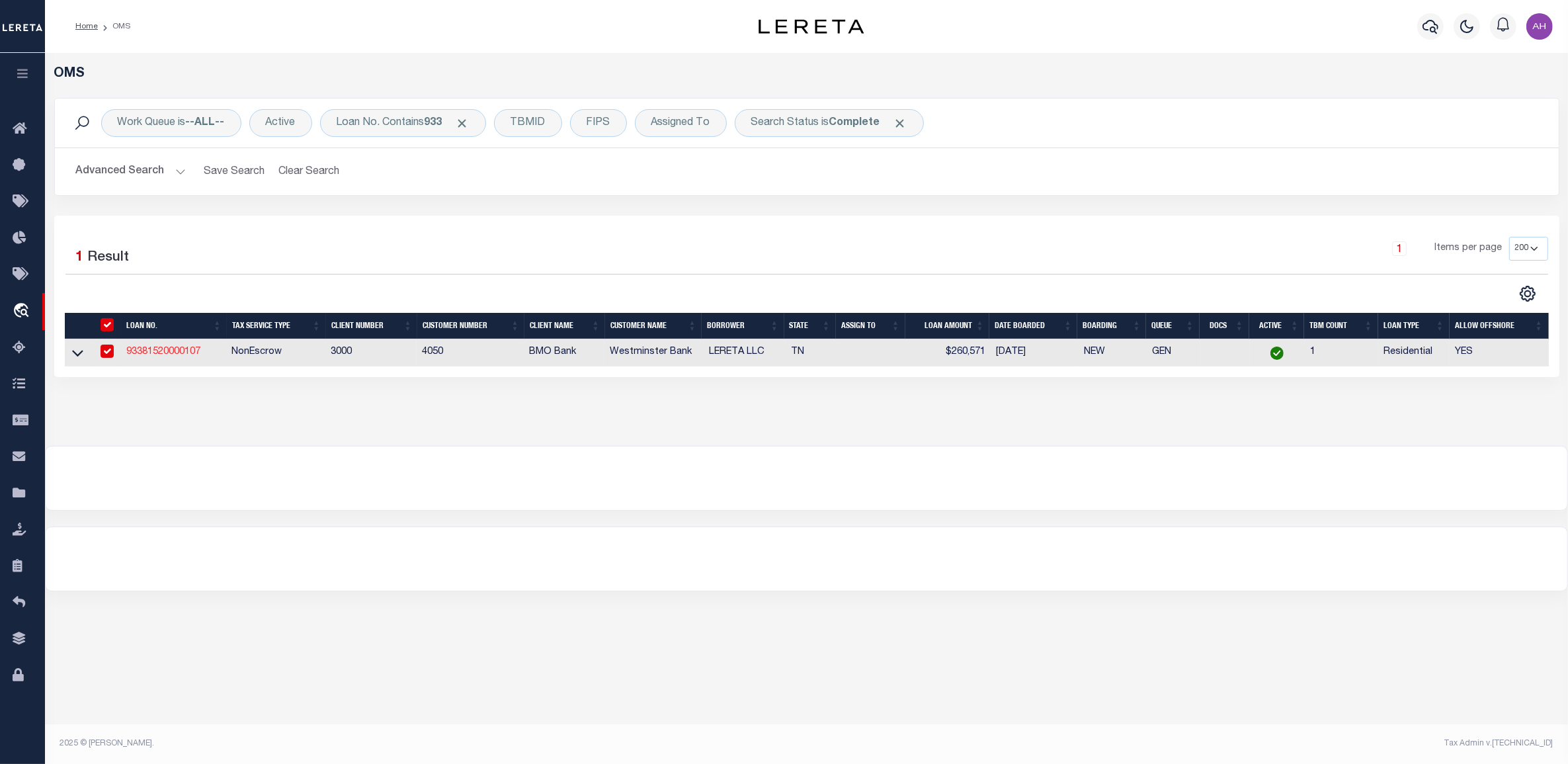
type input "93381520000107"
type input "LERETA LLC"
select select
type input "333 HILLTOP DR"
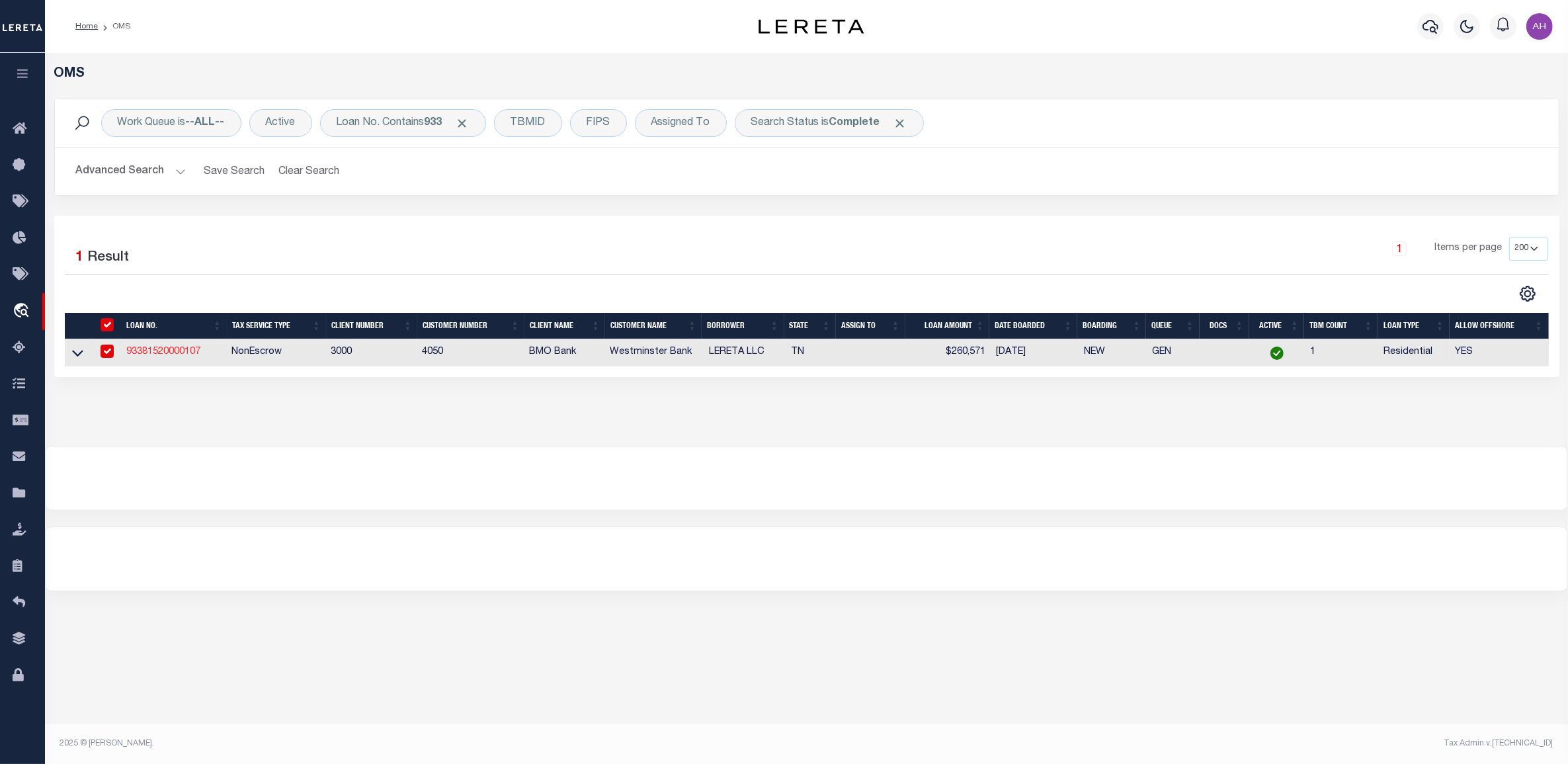
type input "BLOUNTVILLE TN 37617-5548"
type input "10/04/2025"
select select "10"
select select "NonEscrow"
select select "155685"
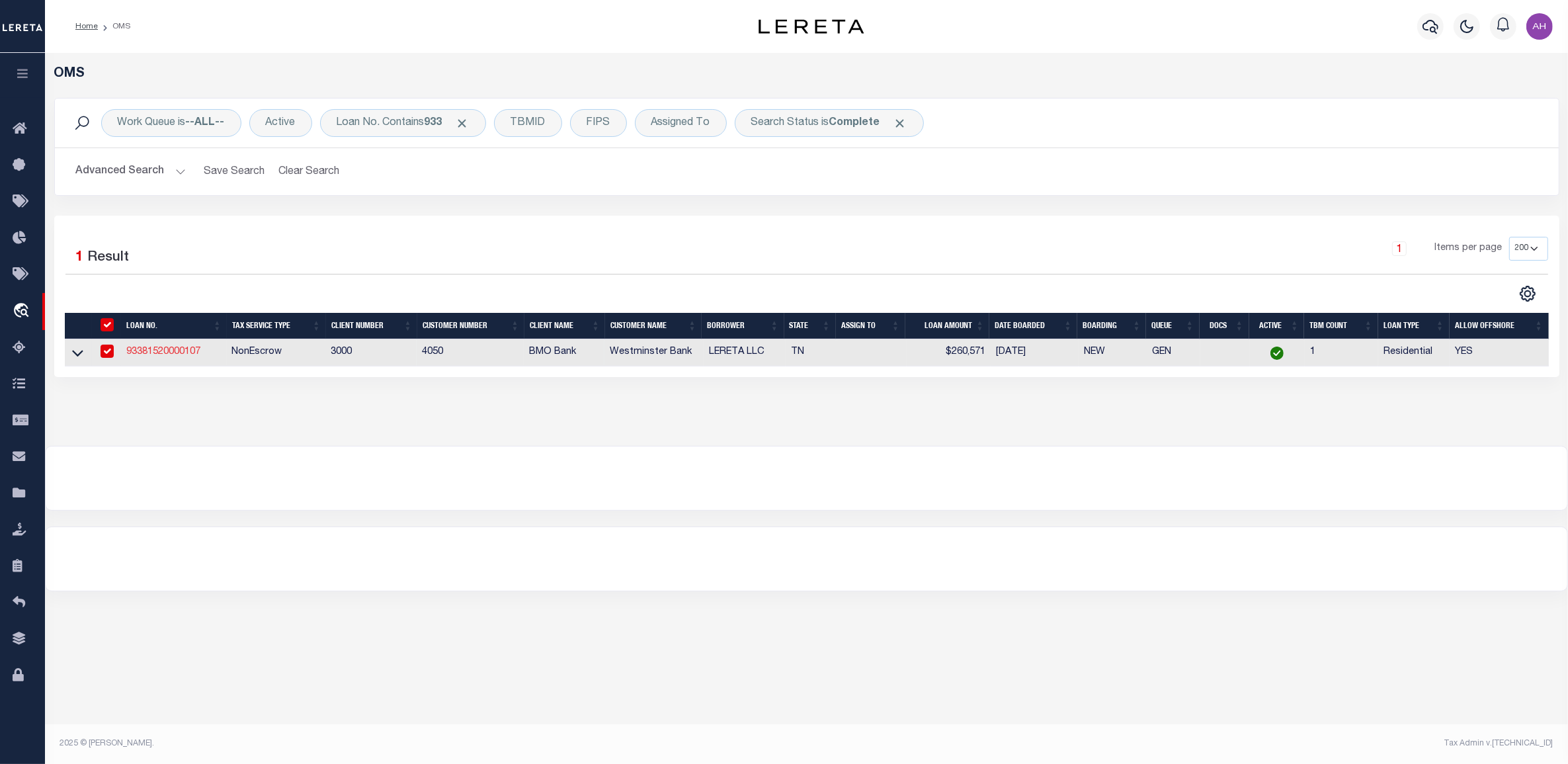
select select "26300"
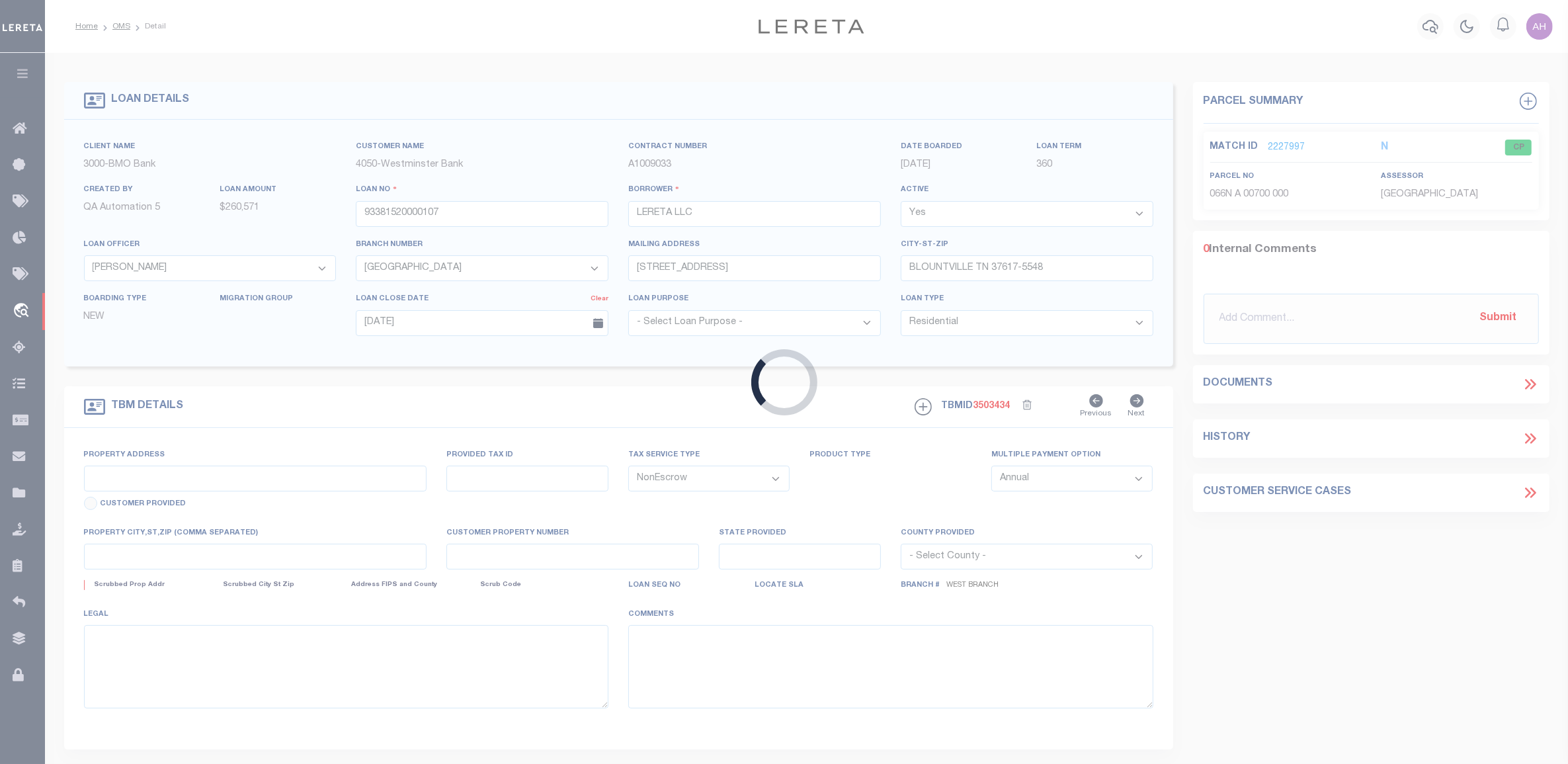
type input "333 Hilltop Rd"
select select
type input "Fairview NE 37669"
type input "TN"
select select
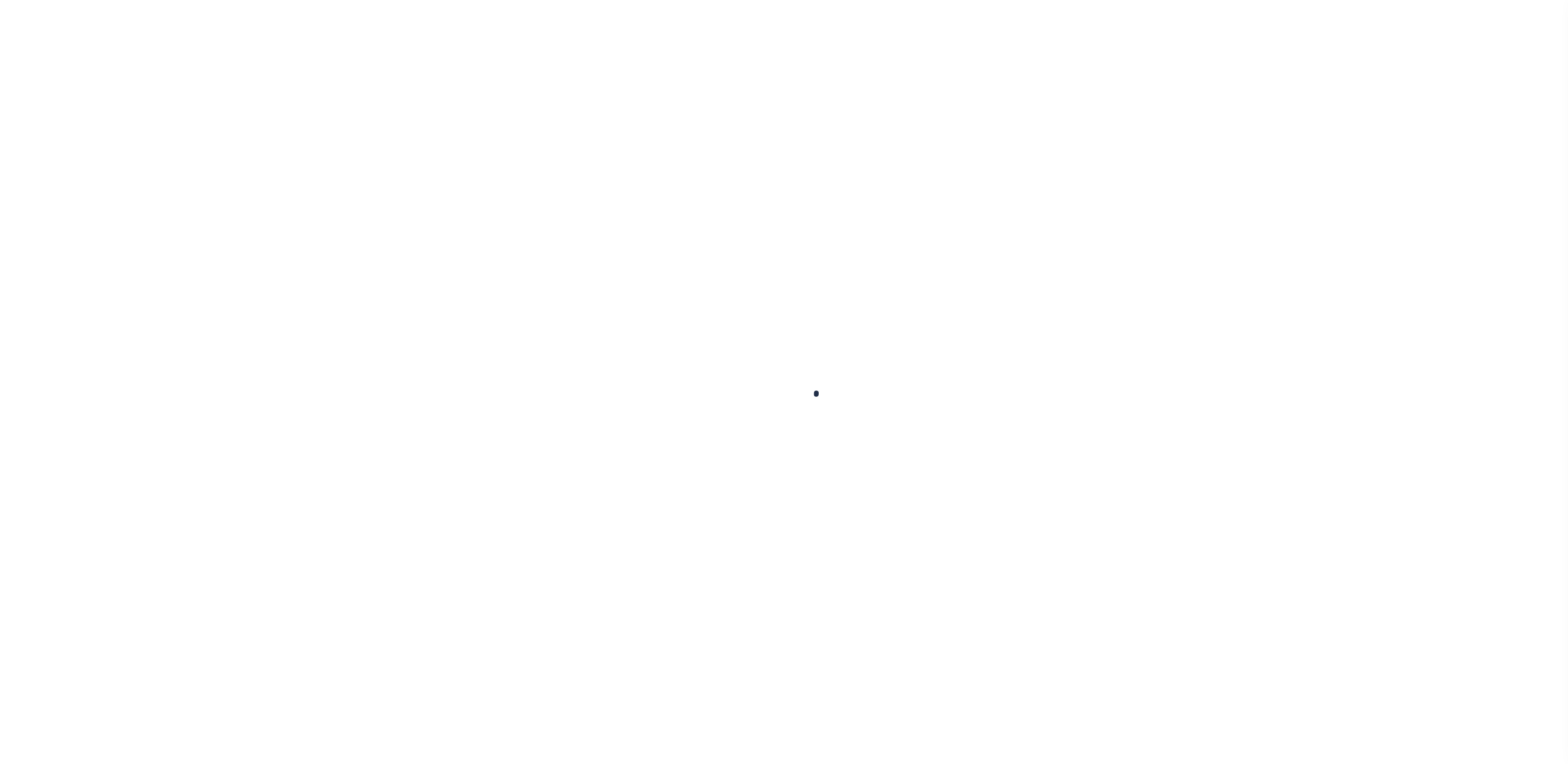
select select "10"
select select "NonEscrow"
type input "[STREET_ADDRESS]"
select select
type input "Fairview NE 37669"
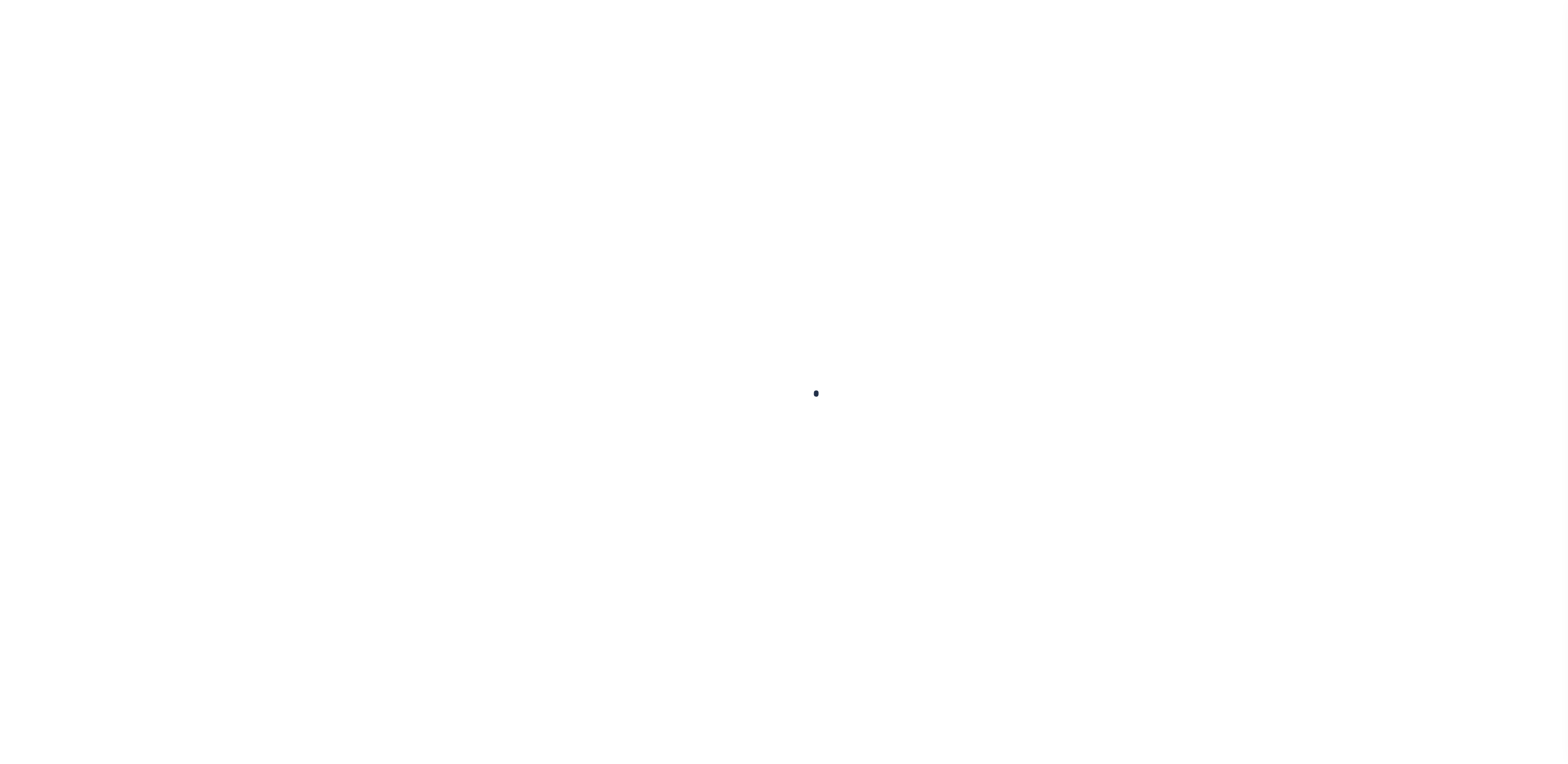
type input "TN"
select select
select select "155685"
select select "26300"
select select "155685"
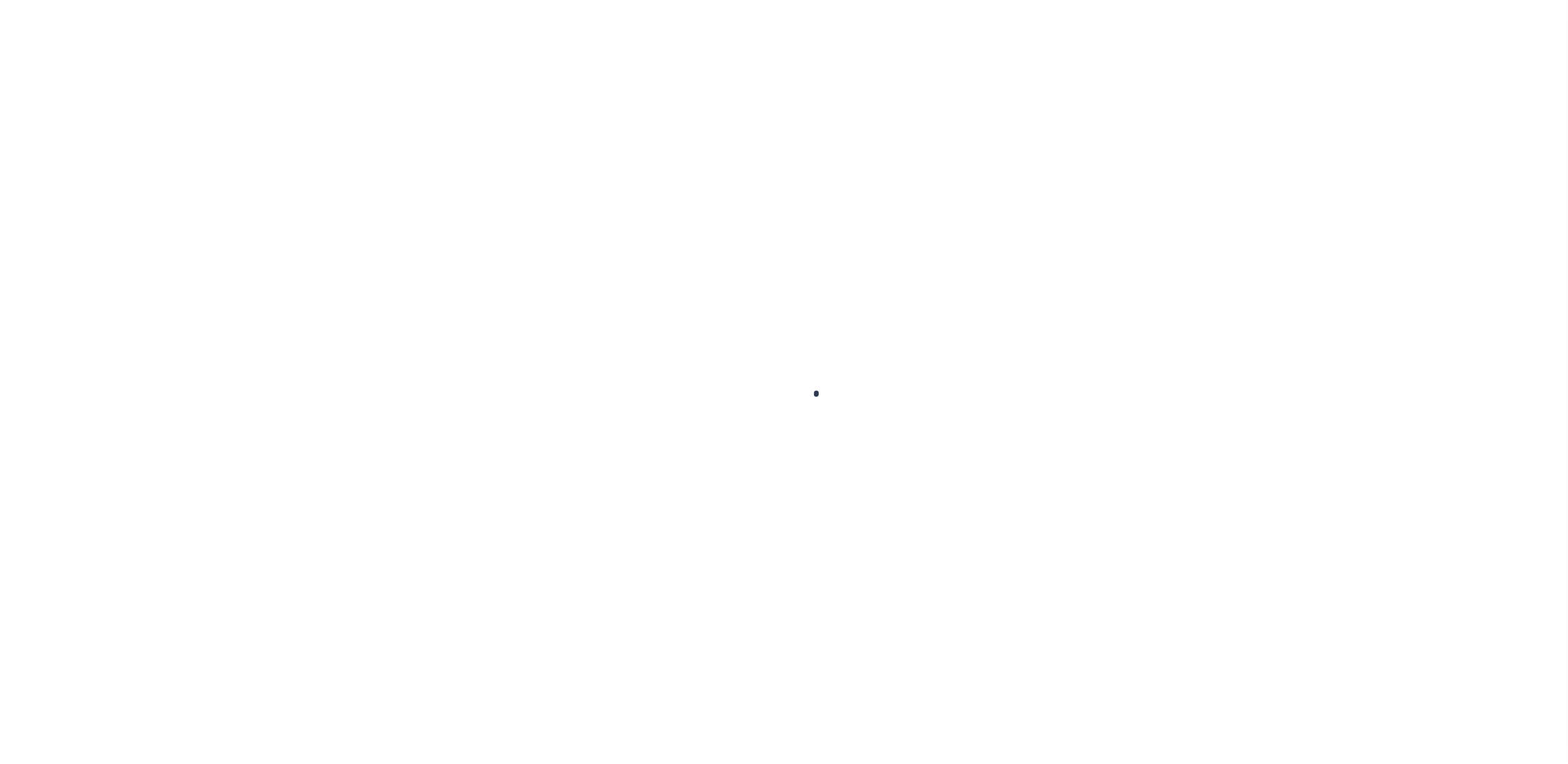
select select "10"
select select "NonEscrow"
type input "333 Hilltop Rd"
select select
type input "Fairview NE 37669"
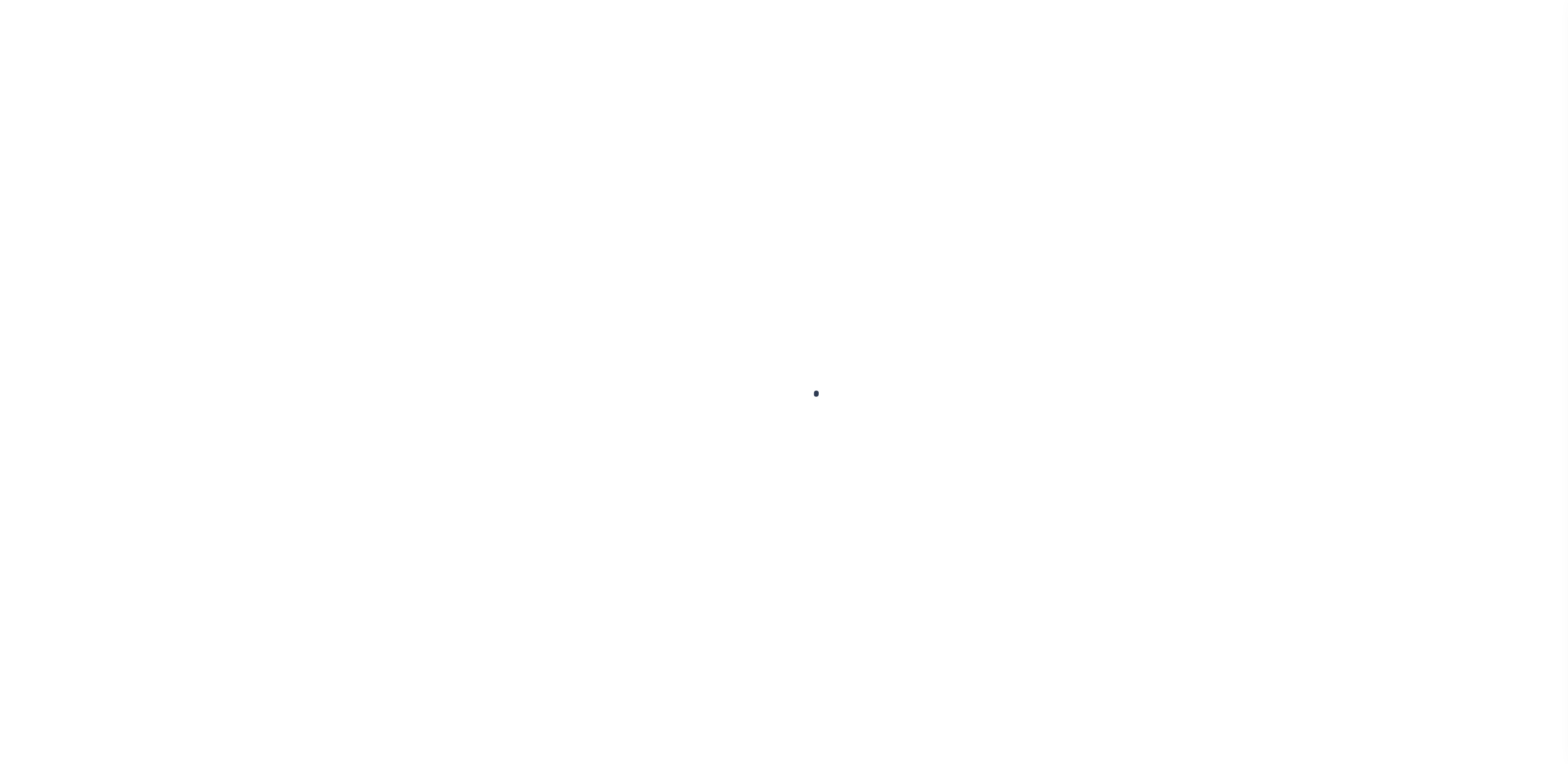
type input "TN"
select select
select select "26300"
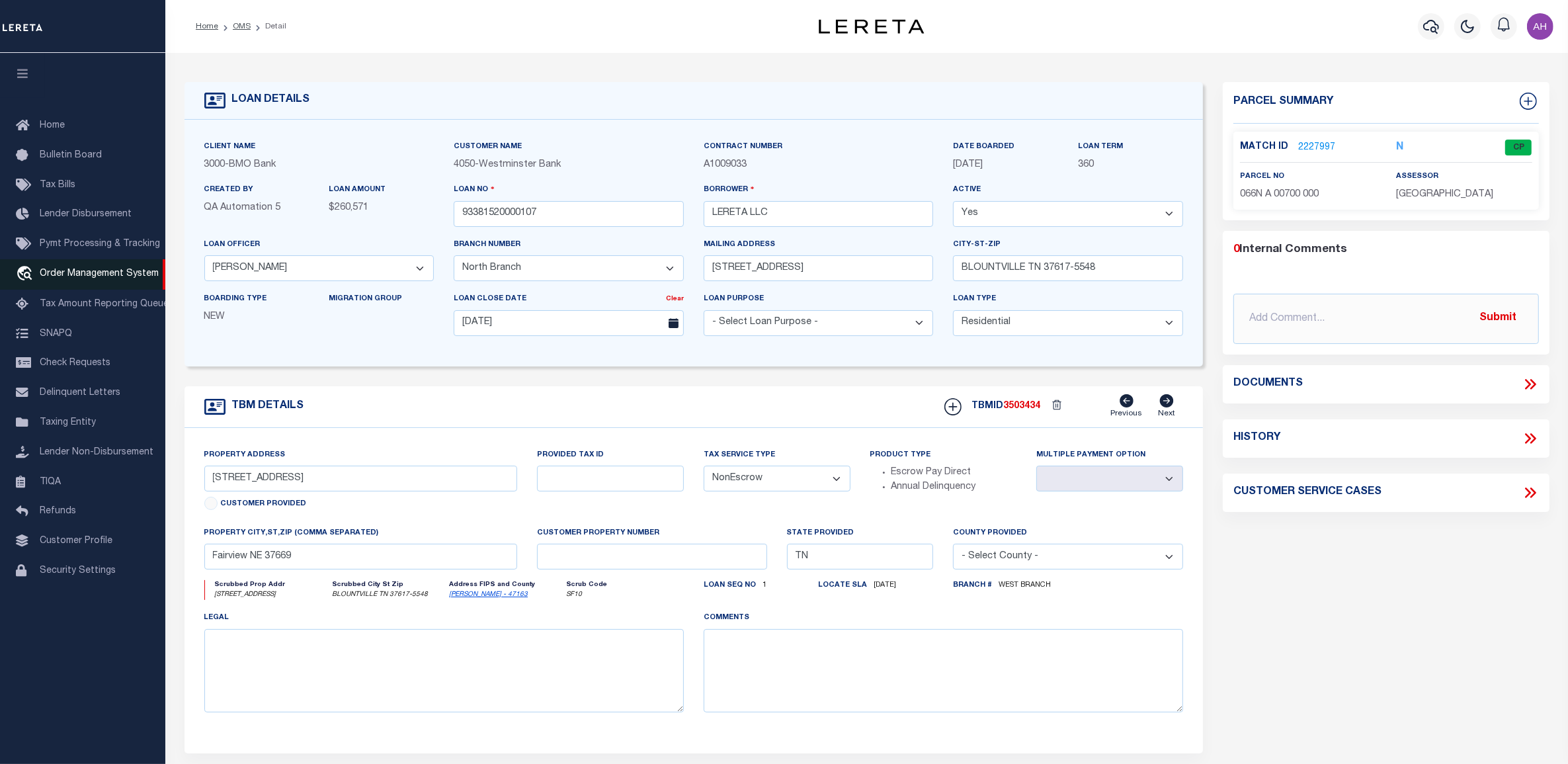
click at [110, 271] on span "Order Management System" at bounding box center [99, 274] width 119 height 9
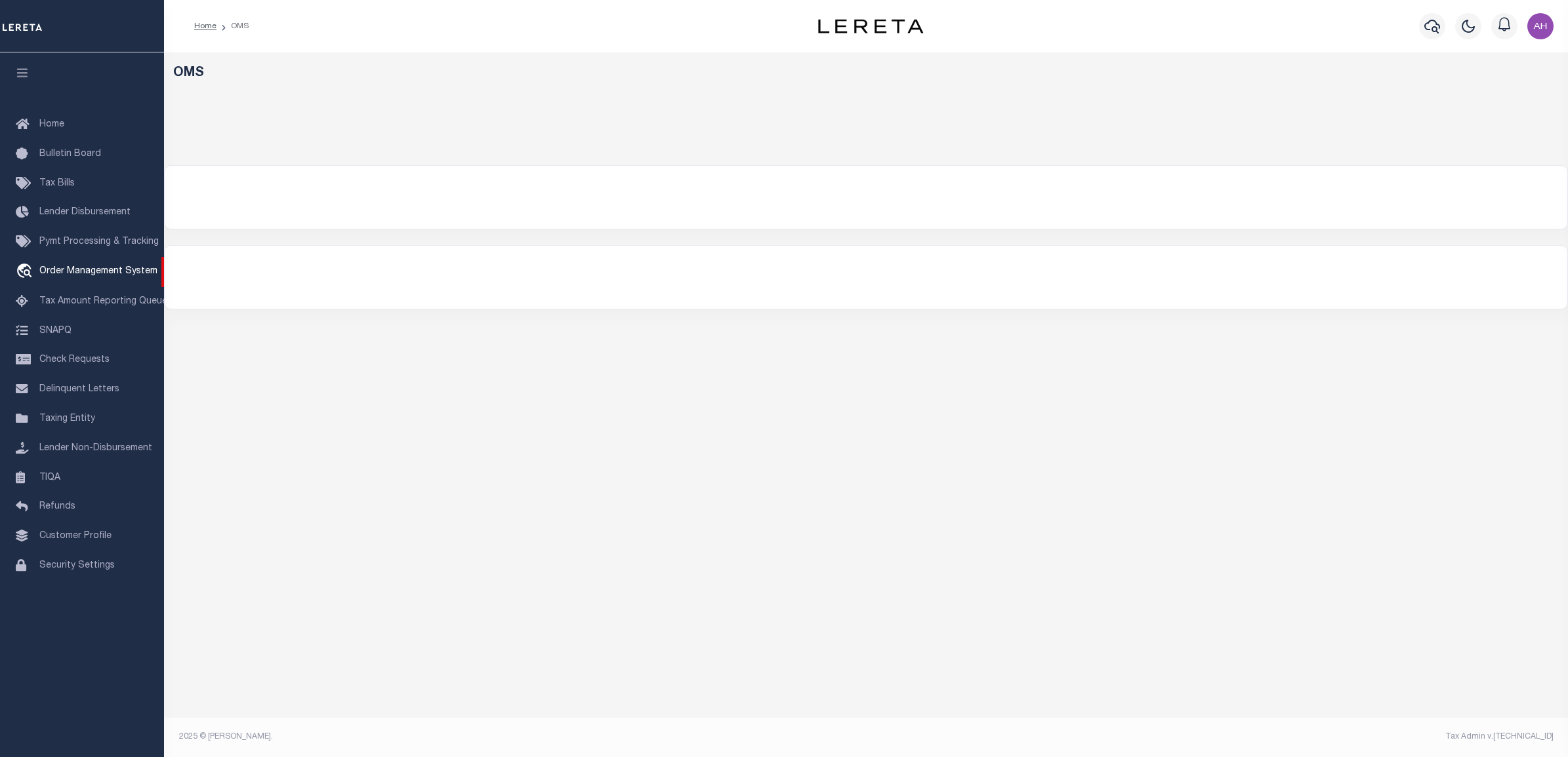
select select "200"
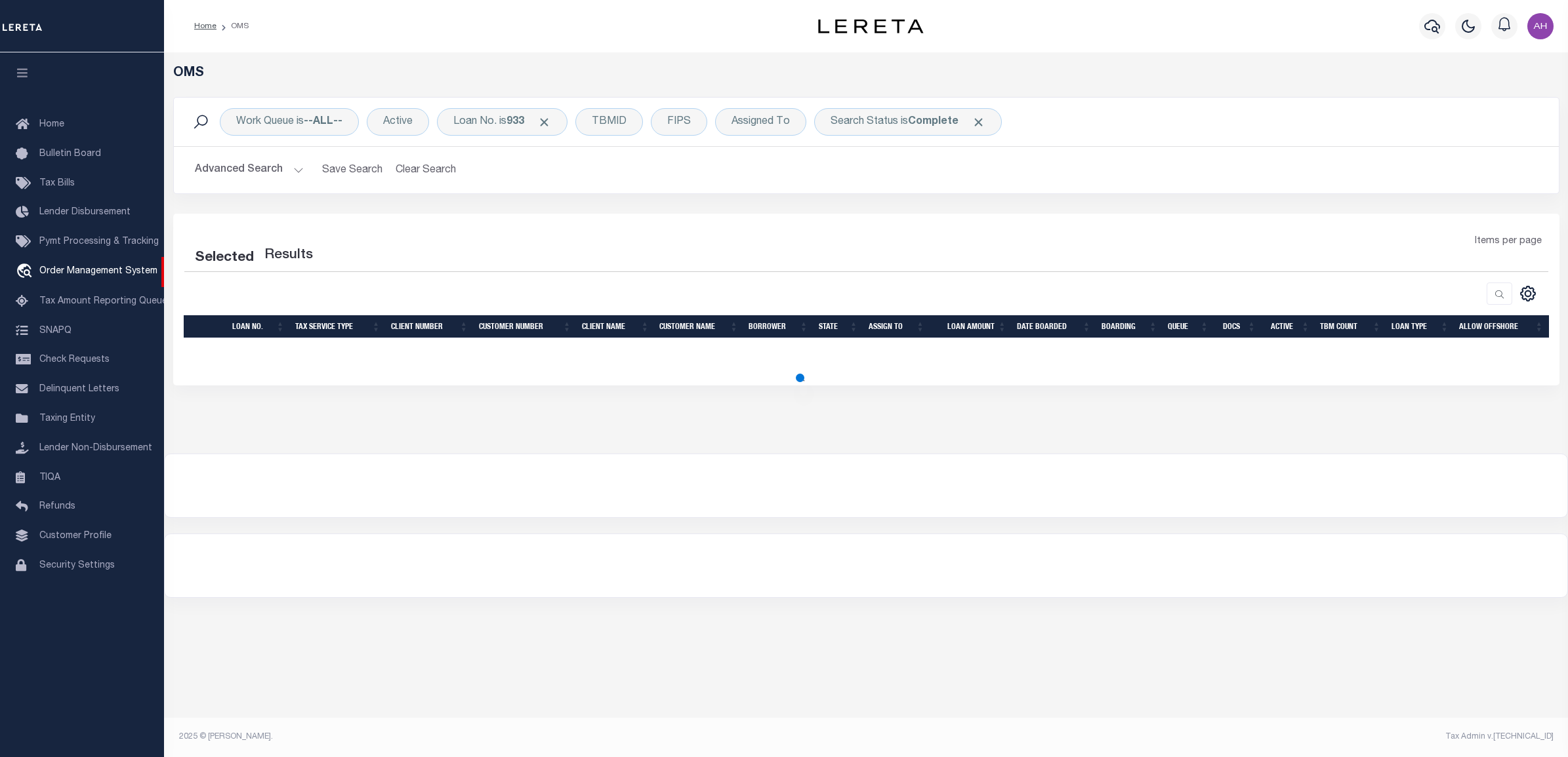
select select "200"
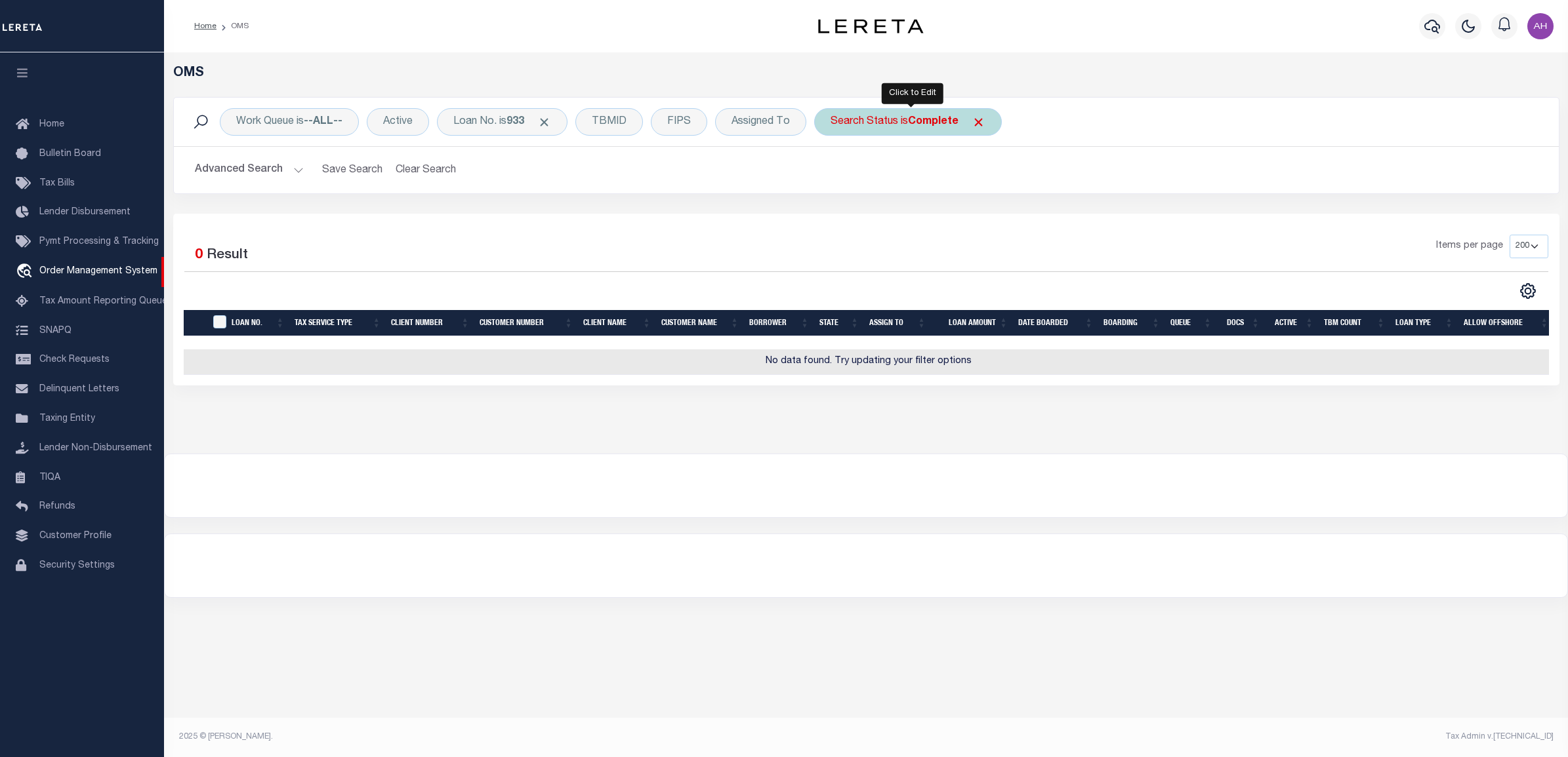
click at [963, 122] on div "Search Status is Complete" at bounding box center [908, 122] width 188 height 27
click at [916, 195] on select "Automated Search Bad Parcel Complete Duplicate Parcel High Dollar Reporting In …" at bounding box center [927, 187] width 193 height 25
select select "IP"
click at [834, 174] on select "Automated Search Bad Parcel Complete Duplicate Parcel High Dollar Reporting In …" at bounding box center [927, 187] width 193 height 25
click at [1017, 217] on input "Apply" at bounding box center [1005, 214] width 38 height 21
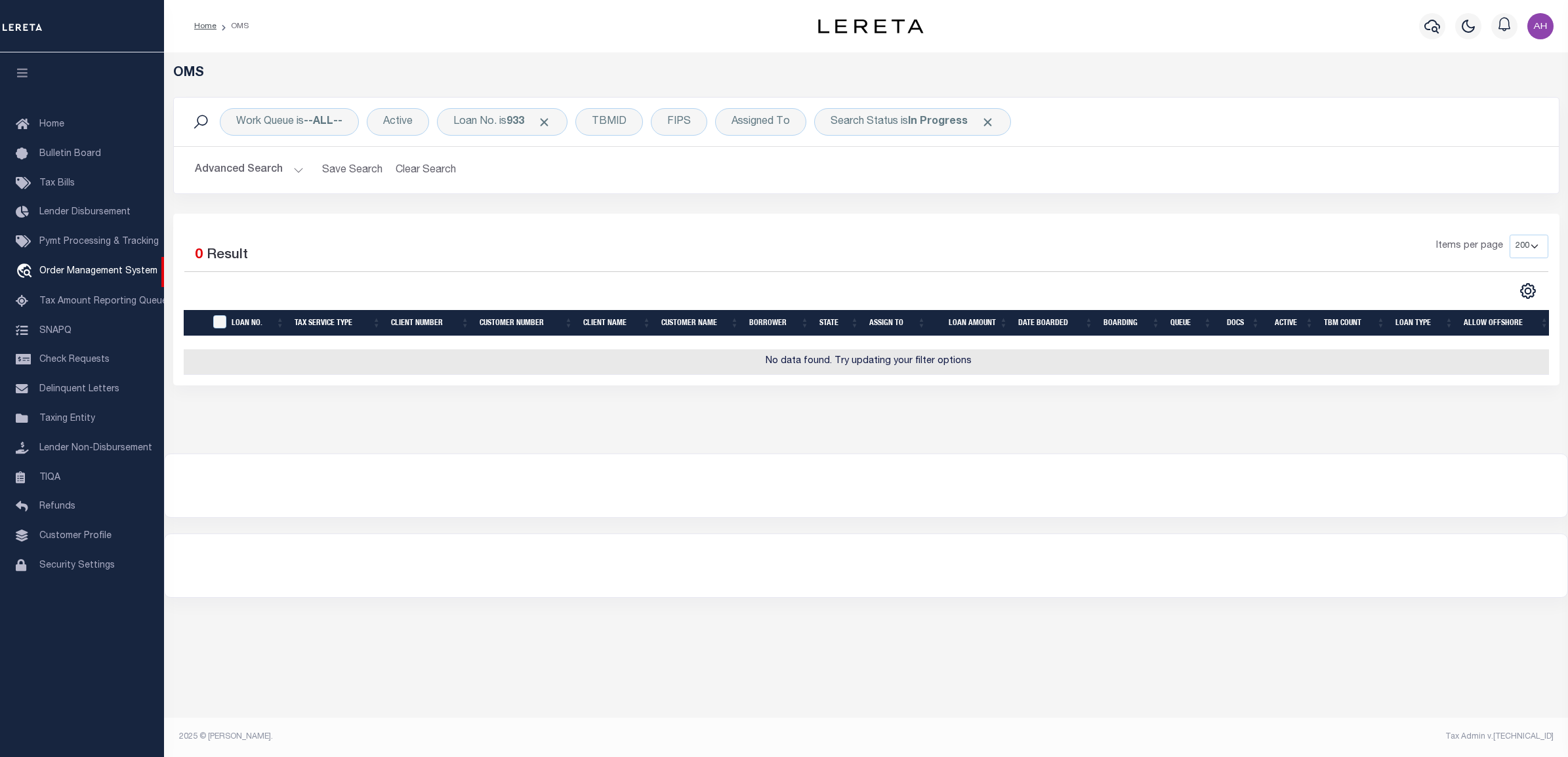
click at [540, 591] on div at bounding box center [866, 565] width 1403 height 63
click at [464, 128] on div "Loan No. is 933" at bounding box center [502, 122] width 131 height 27
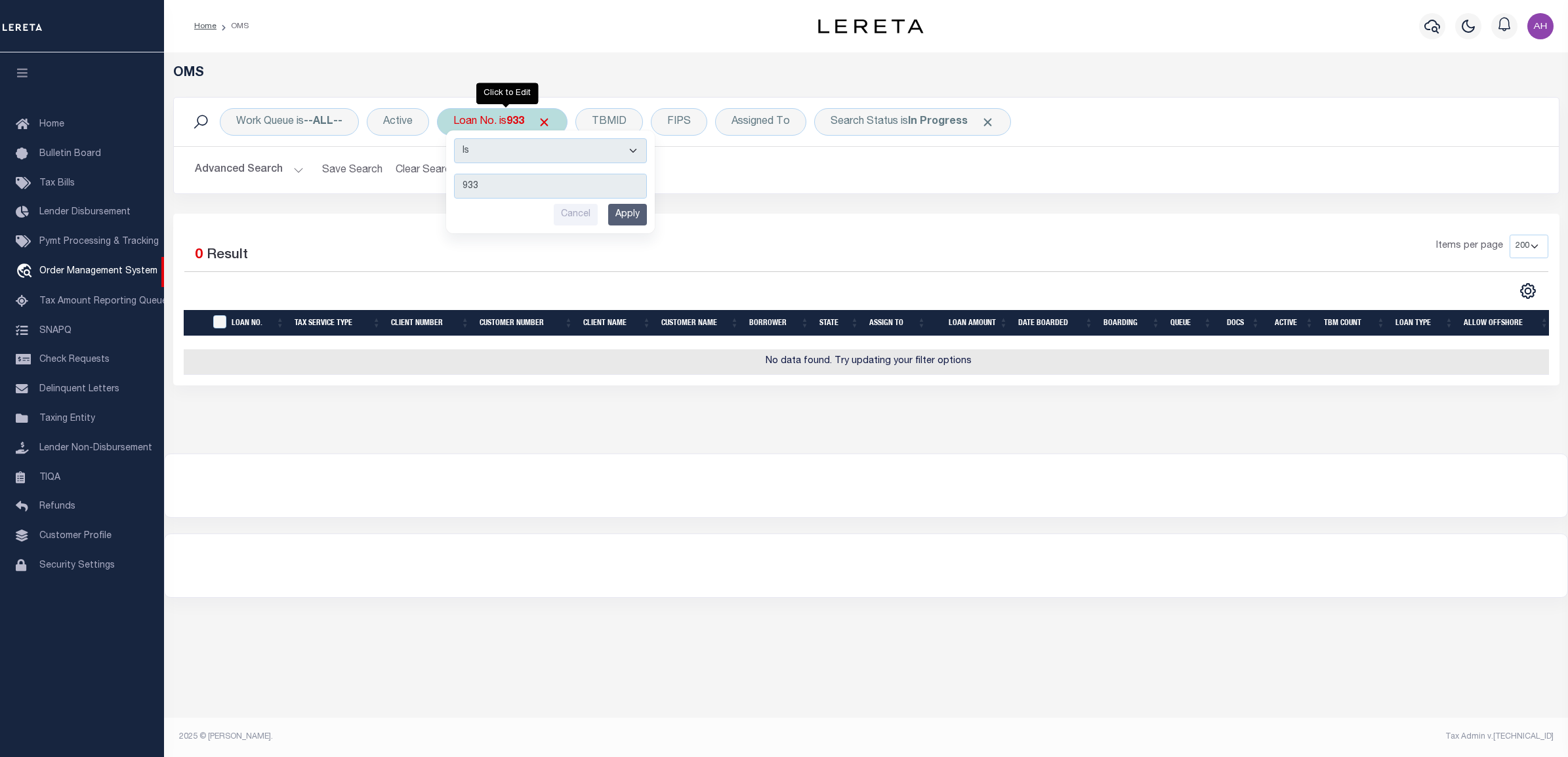
click at [510, 153] on select "Is Contains" at bounding box center [550, 151] width 193 height 25
select select "c"
click at [456, 139] on select "Is Contains" at bounding box center [550, 151] width 193 height 25
click at [647, 215] on input "Apply" at bounding box center [627, 214] width 38 height 21
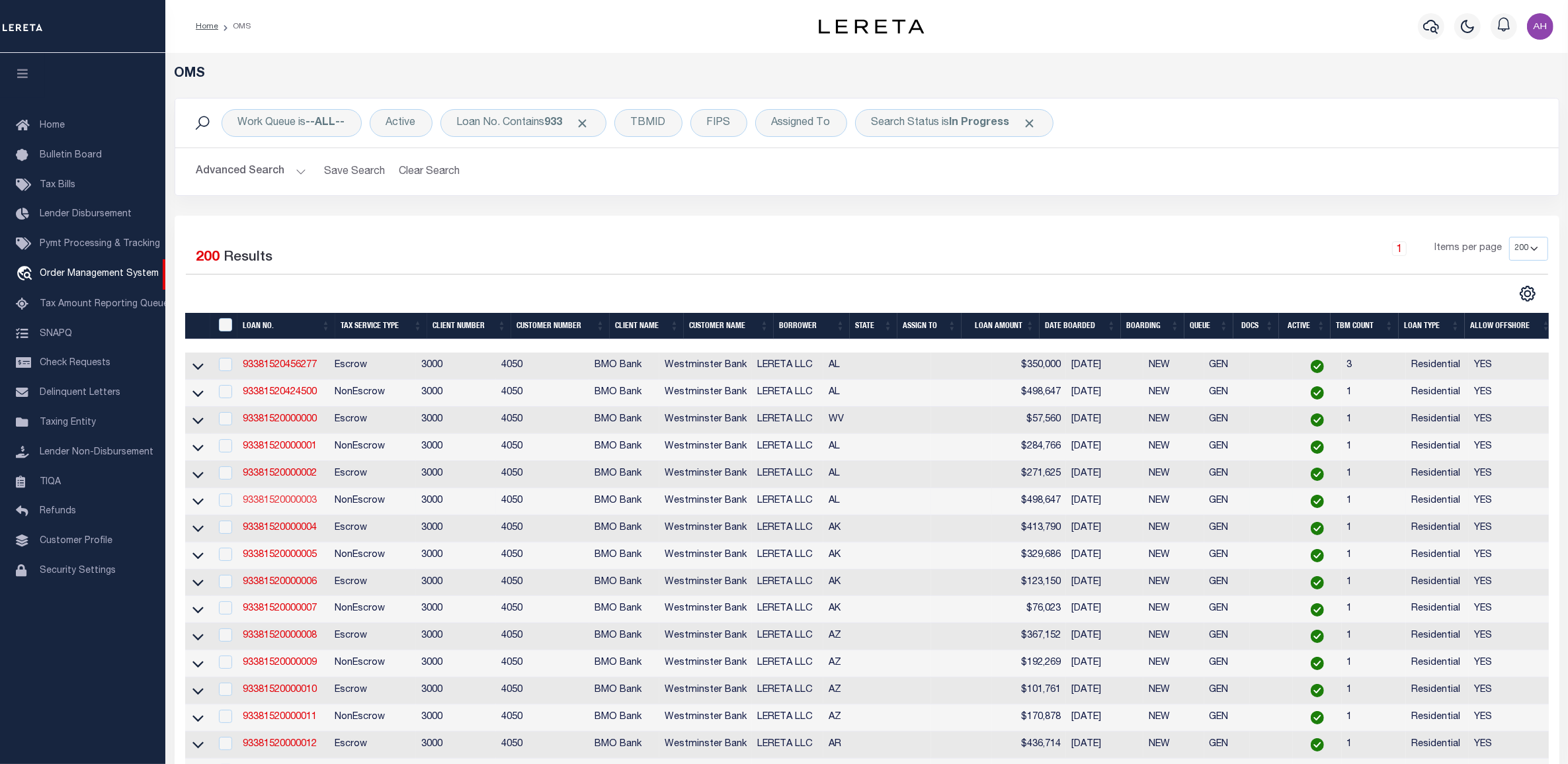
click at [288, 506] on link "93381520000003" at bounding box center [280, 501] width 74 height 9
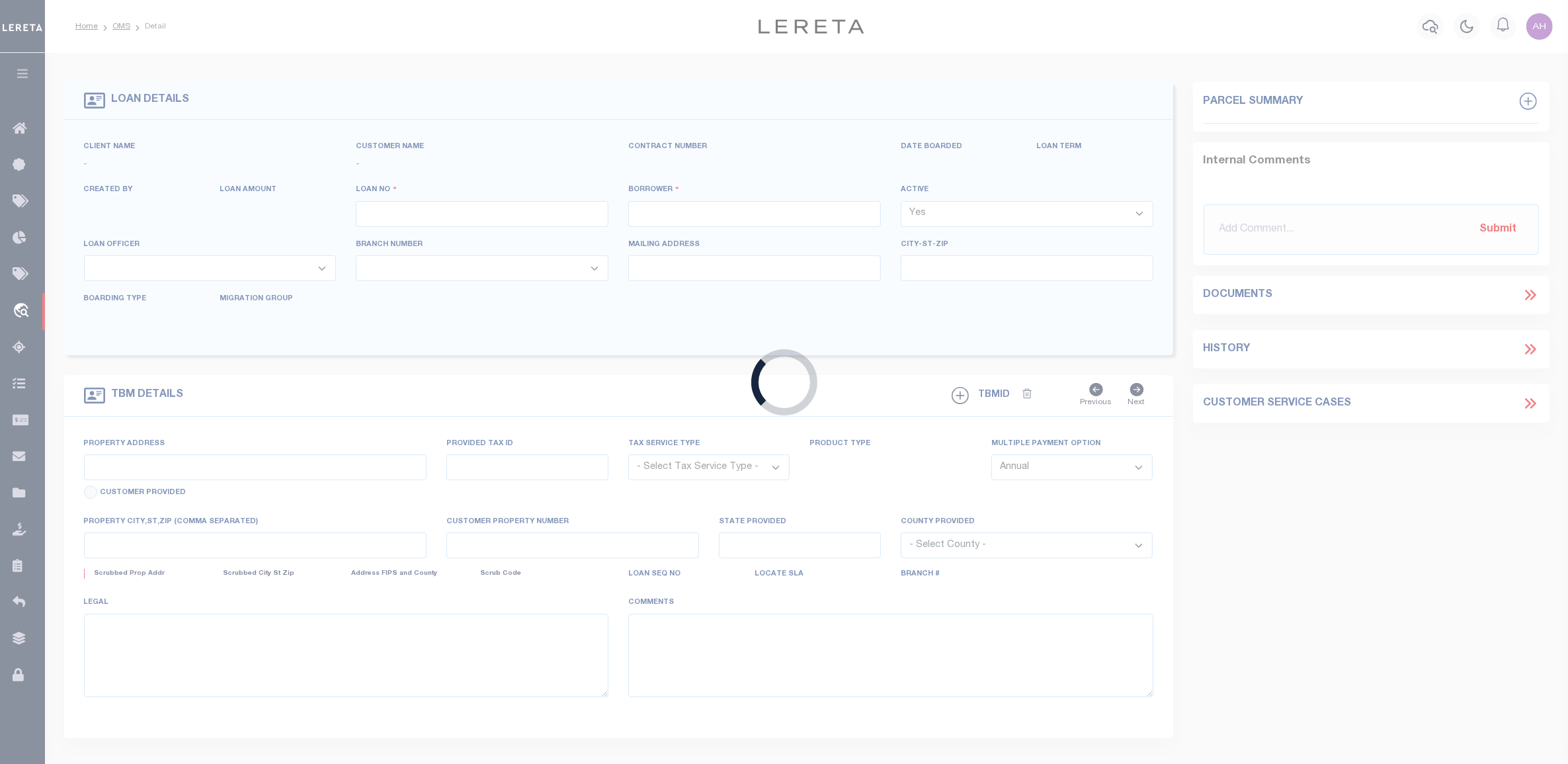
type input "93381520000003"
type input "LERETA LLC"
select select
type input "2754 Main St"
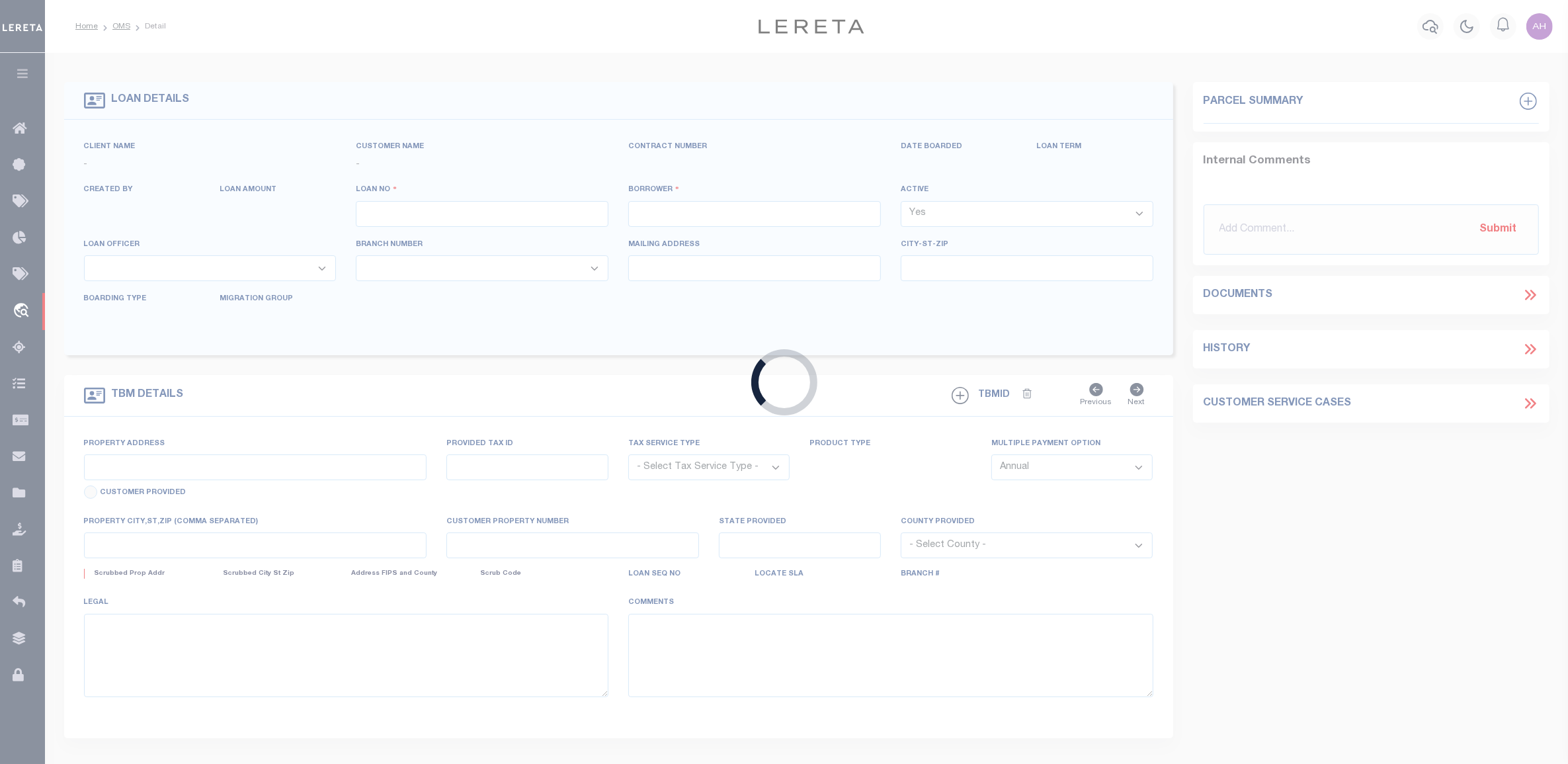
type input "Riverside AL 56695"
type input "10/04/2025"
select select "10"
select select "NonEscrow"
type input "2754 Main St"
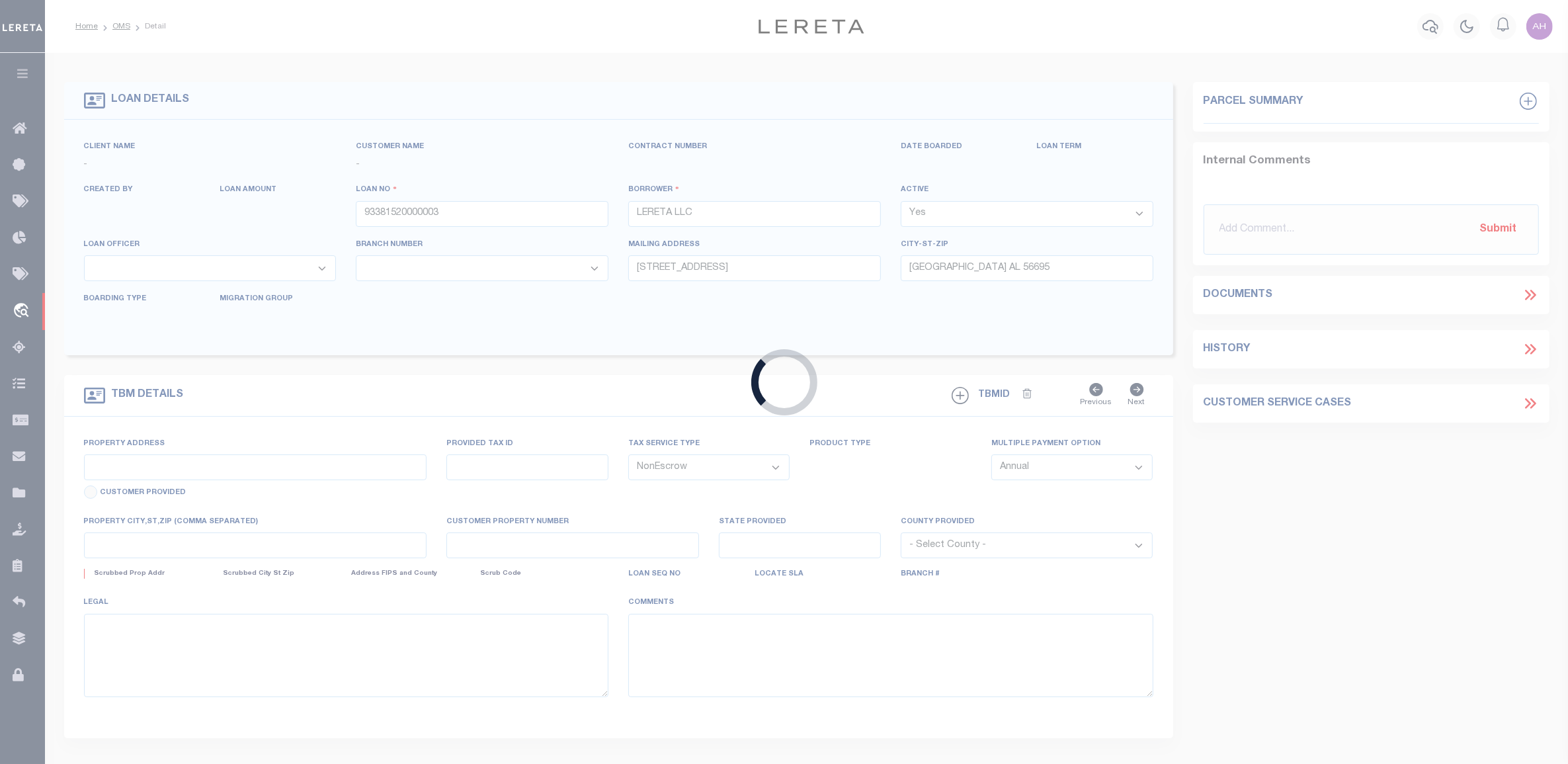
select select
type input "Riverside AL 56695"
type input "AL"
select select "155685"
select select "26300"
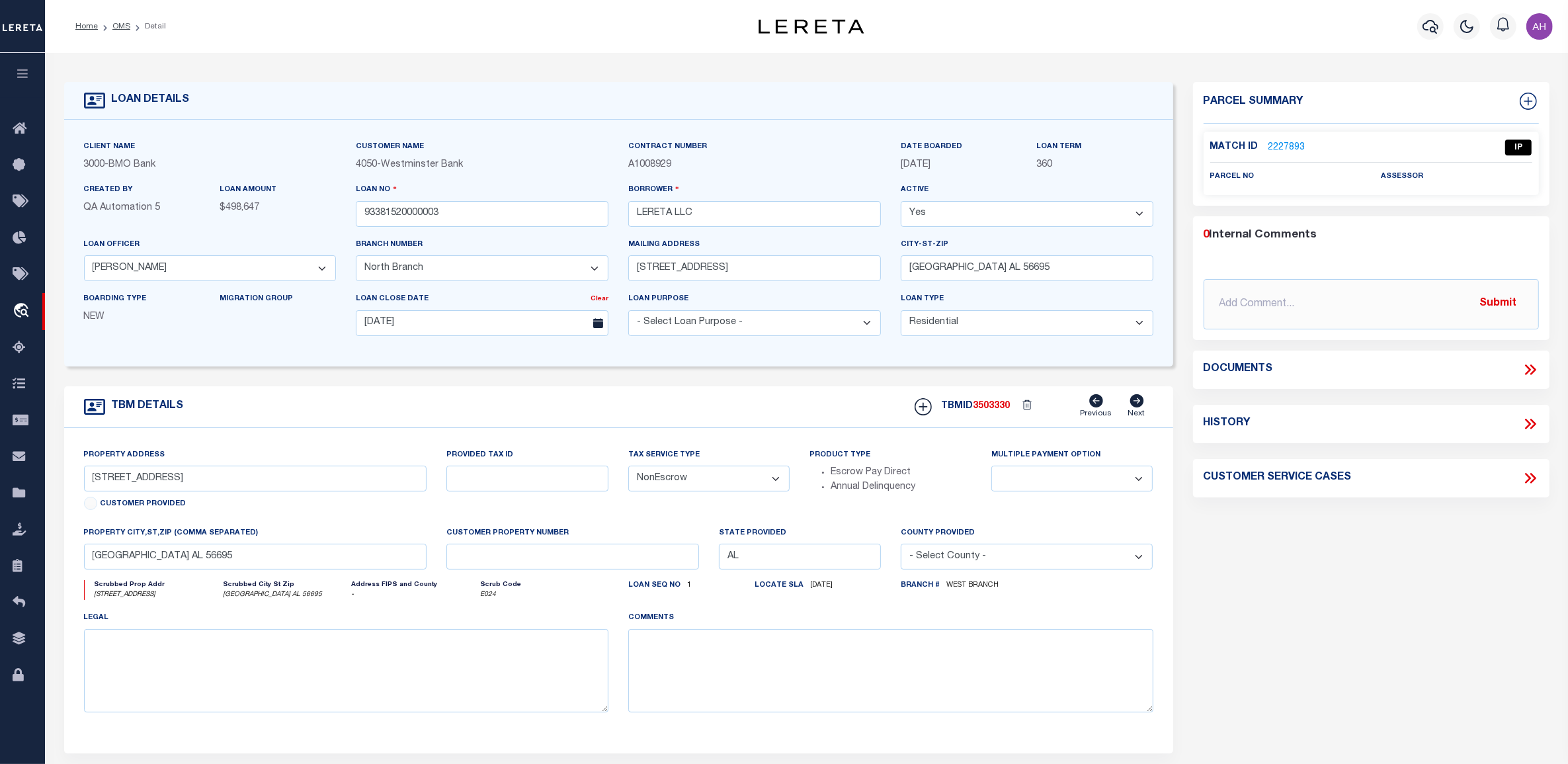
click at [1382, 646] on div "Parcel Summary Match ID 2227893 0" at bounding box center [1372, 443] width 377 height 723
click at [467, 57] on div "LOAN DETAILS Client Name 3000" at bounding box center [806, 449] width 1523 height 792
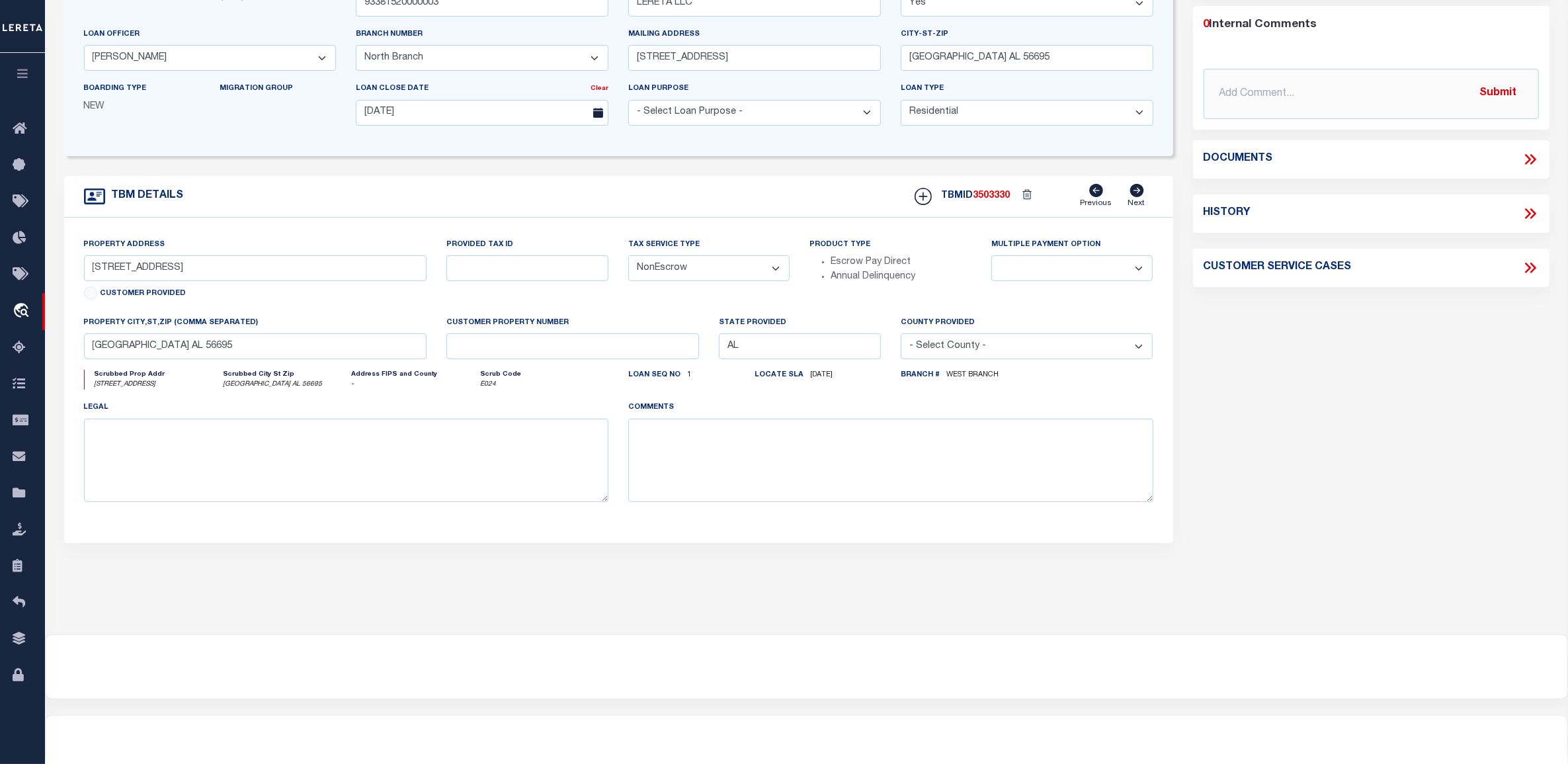
scroll to position [202, 0]
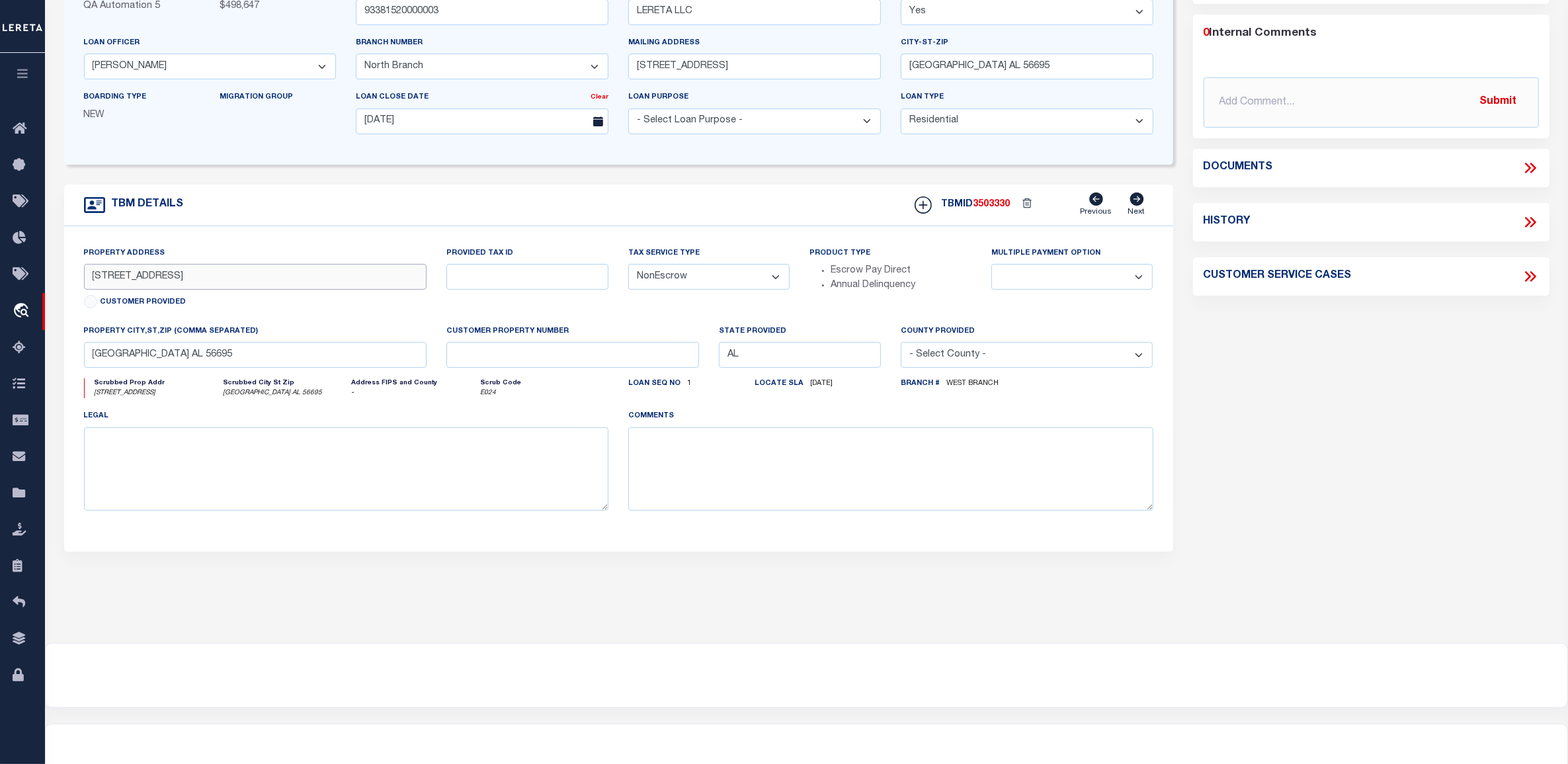
drag, startPoint x: 170, startPoint y: 282, endPoint x: 54, endPoint y: 272, distance: 116.4
click at [54, 272] on div "TBM DETAILS TBMID 3503330" at bounding box center [618, 368] width 1129 height 367
click at [94, 275] on input "2754 Main St" at bounding box center [255, 277] width 343 height 26
click at [100, 279] on input "2754 Main St" at bounding box center [255, 277] width 343 height 26
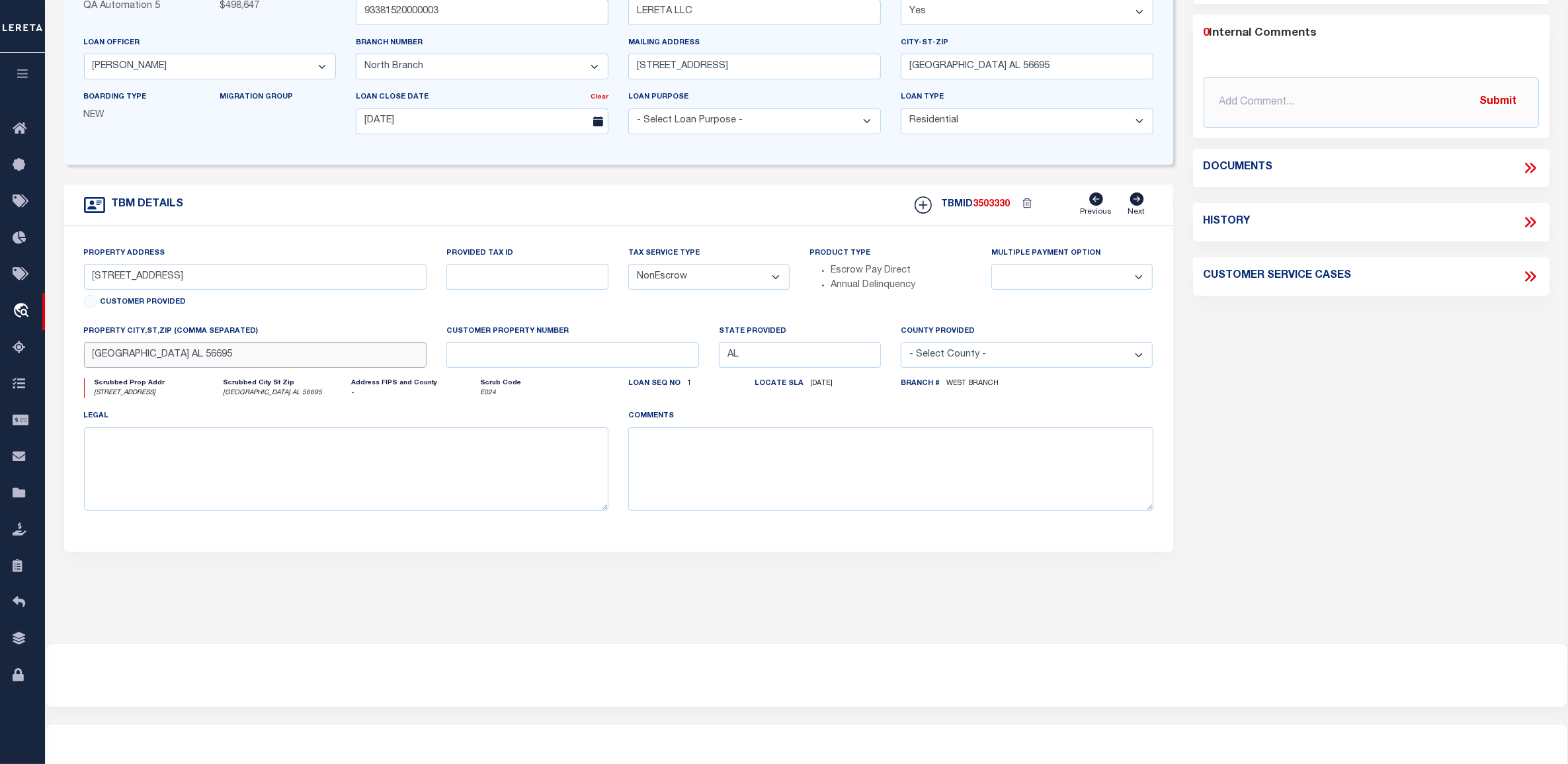
click at [115, 361] on input "Riverside AL 56695" at bounding box center [255, 354] width 343 height 26
click at [164, 365] on input "Riverside AL 56695" at bounding box center [255, 354] width 343 height 26
click at [625, 604] on div "TBM DETAILS" at bounding box center [618, 394] width 1109 height 419
